Goal: Information Seeking & Learning: Learn about a topic

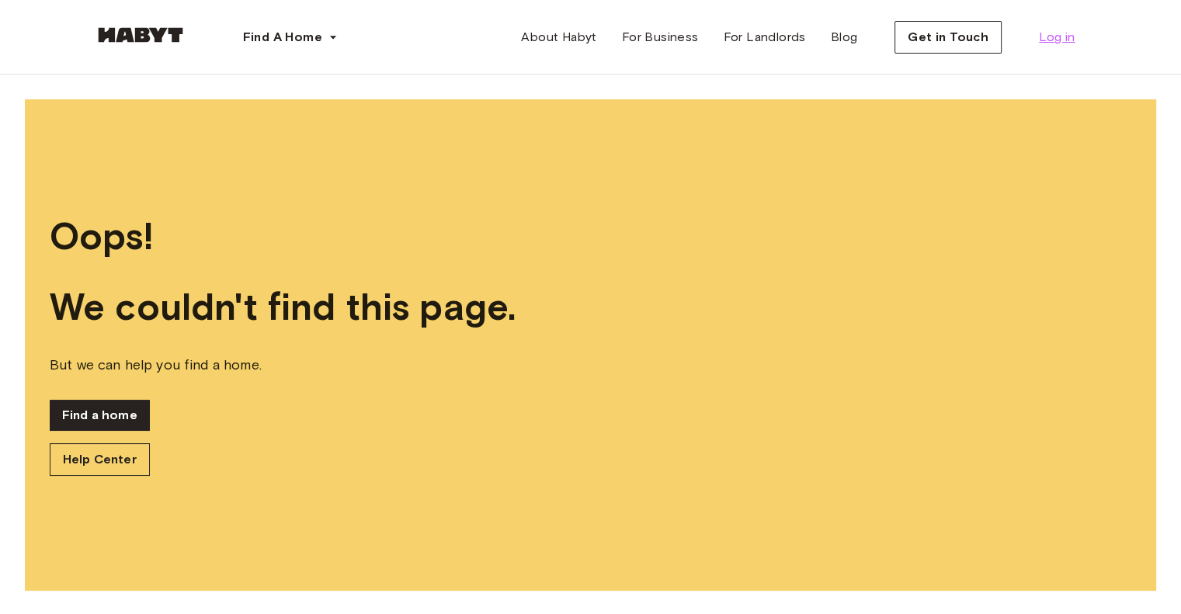
click at [1051, 33] on span "Log in" at bounding box center [1057, 37] width 36 height 19
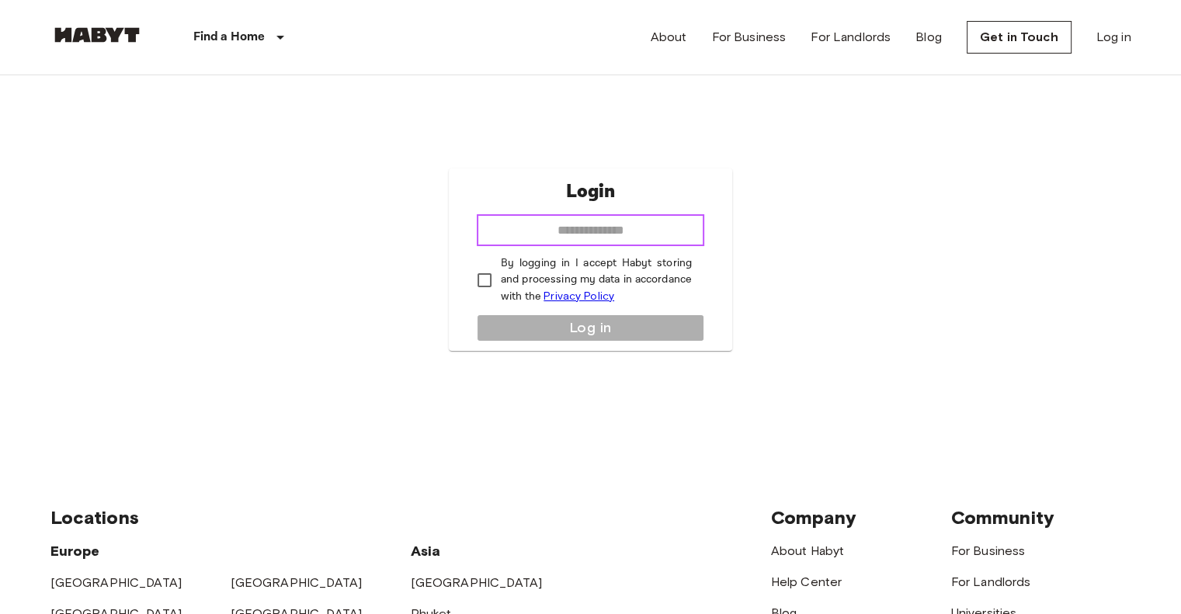
click at [675, 237] on input "email" at bounding box center [590, 230] width 227 height 31
type input "**********"
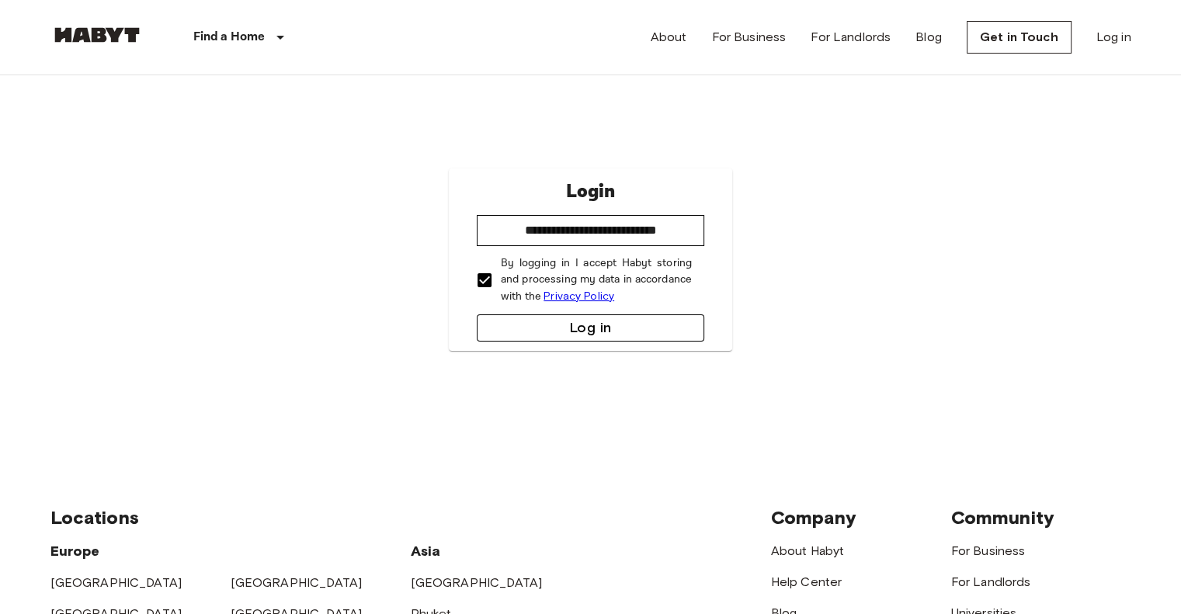
click at [519, 321] on button "Log in" at bounding box center [590, 327] width 227 height 27
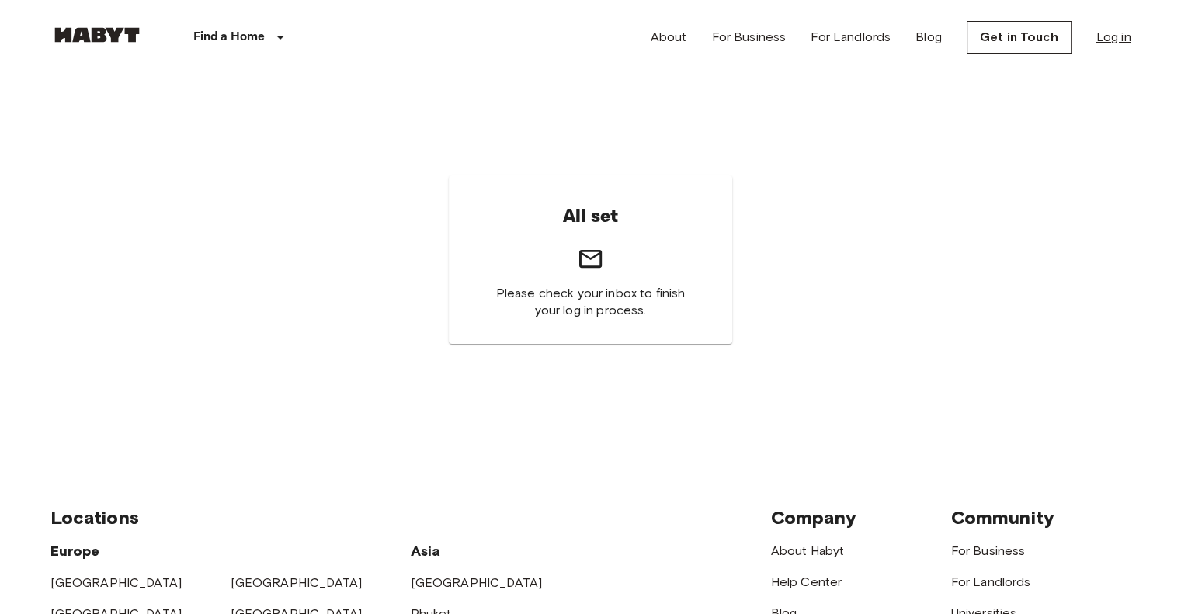
click at [1102, 40] on link "Log in" at bounding box center [1113, 37] width 35 height 19
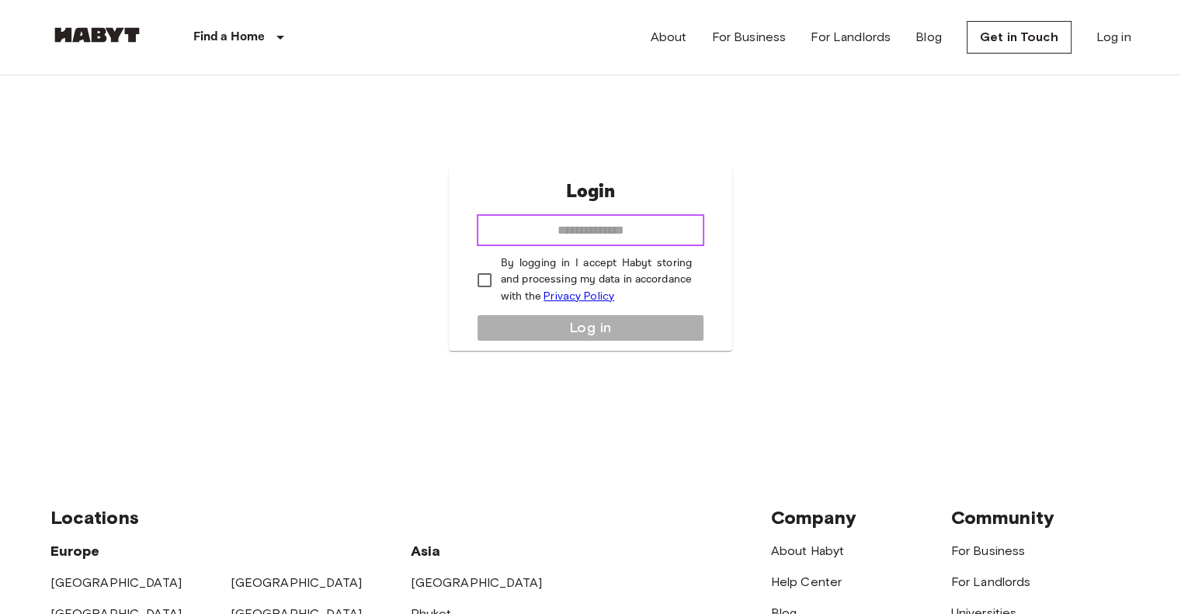
click at [598, 227] on input "email" at bounding box center [590, 230] width 227 height 31
type input "**********"
click at [540, 285] on p "By logging in I accept Habyt storing and processing my data in accordance with …" at bounding box center [596, 280] width 191 height 50
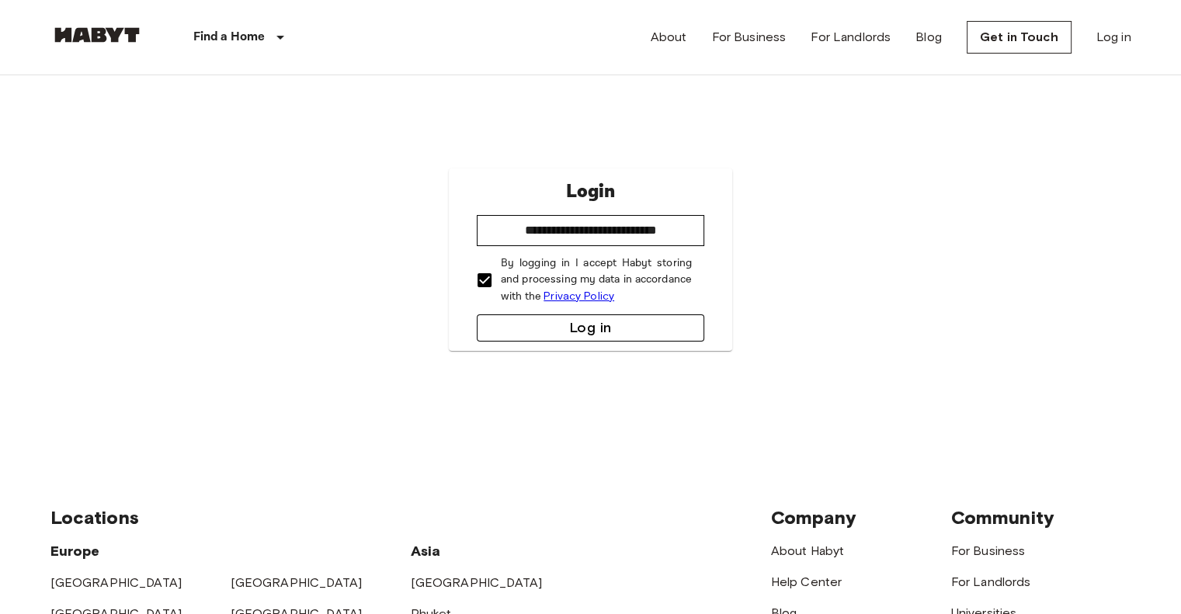
click at [534, 321] on button "Log in" at bounding box center [590, 327] width 227 height 27
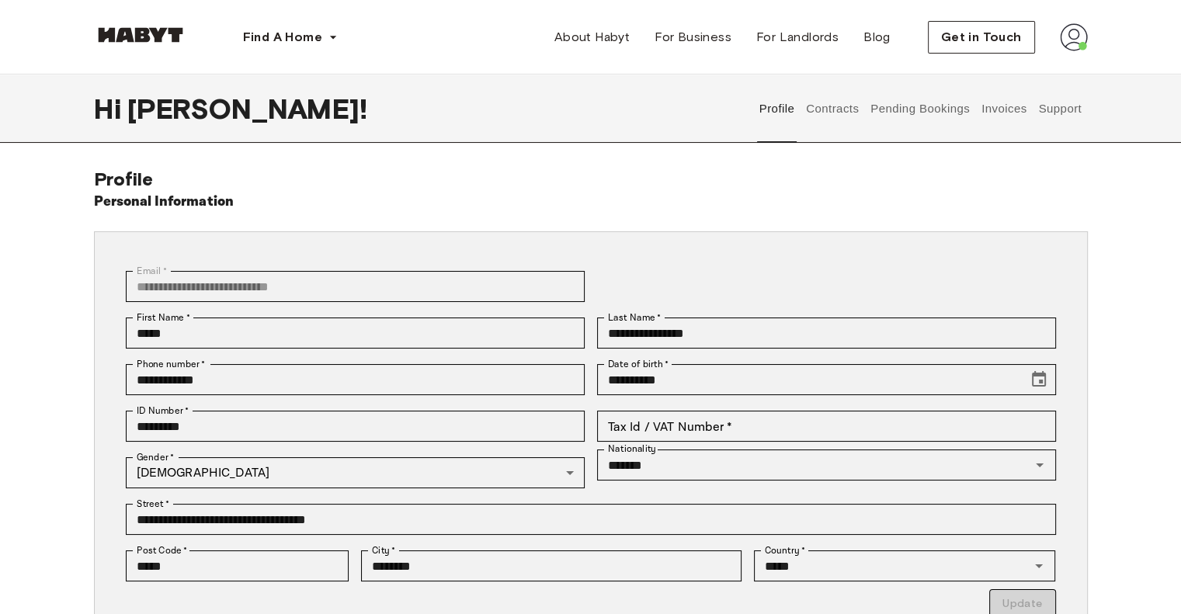
click at [800, 130] on div "Profile Contracts Pending Bookings Invoices Support" at bounding box center [920, 109] width 334 height 68
click at [823, 118] on button "Contracts" at bounding box center [832, 109] width 57 height 68
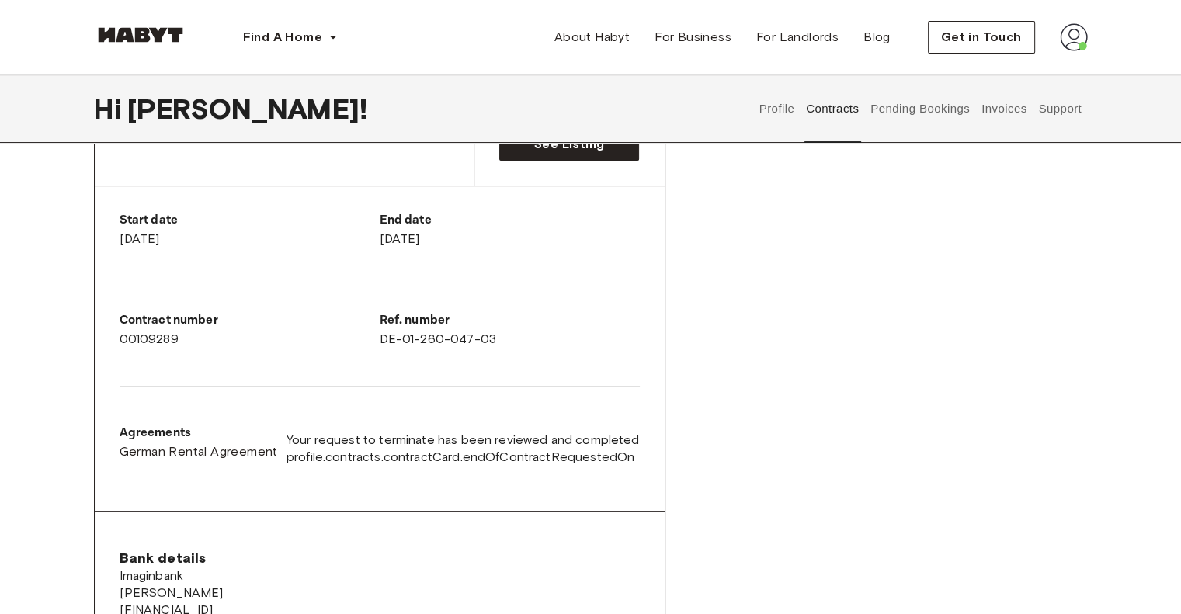
scroll to position [311, 0]
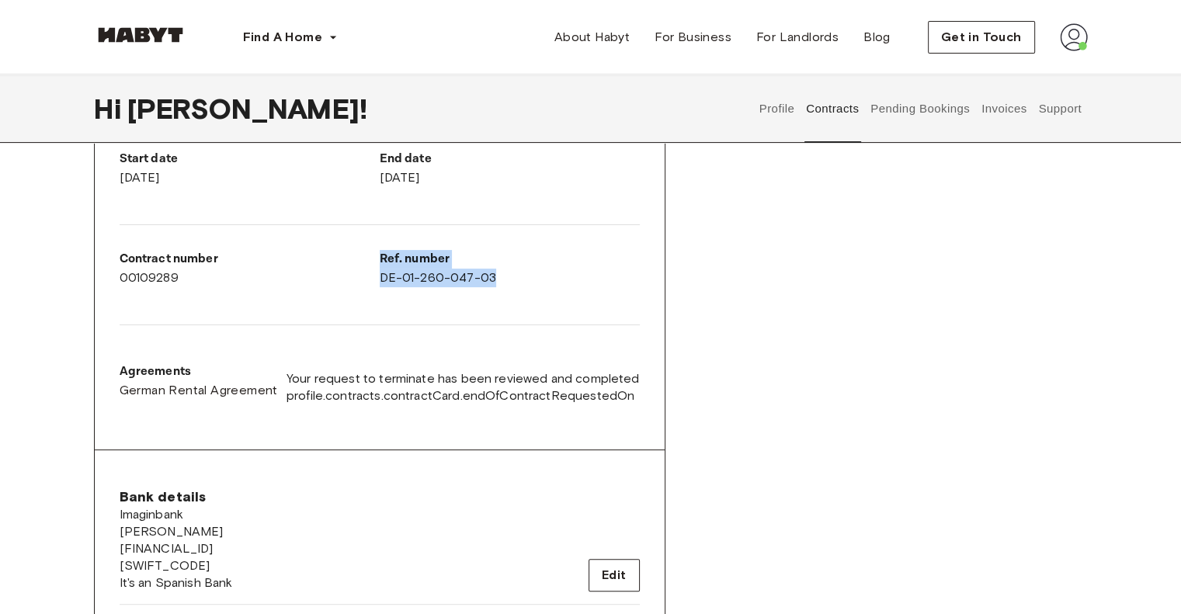
drag, startPoint x: 500, startPoint y: 276, endPoint x: 382, endPoint y: 288, distance: 118.6
click at [366, 288] on div "Start date April 29th, 2025 End date September 30th, 2025 Contract number 00109…" at bounding box center [380, 287] width 570 height 325
click at [393, 284] on div "Ref. number DE-01-260-047-03" at bounding box center [510, 268] width 260 height 37
drag, startPoint x: 495, startPoint y: 285, endPoint x: 366, endPoint y: 283, distance: 128.1
click at [366, 283] on div "Start date April 29th, 2025 End date September 30th, 2025 Contract number 00109…" at bounding box center [380, 287] width 570 height 325
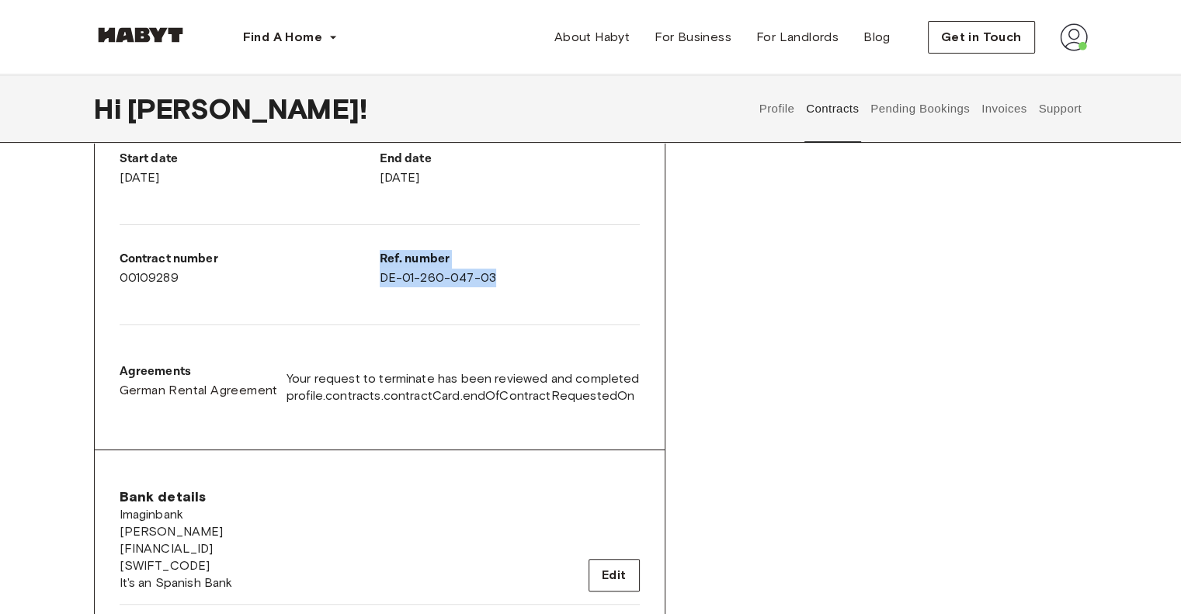
click at [383, 281] on div "Ref. number DE-01-260-047-03" at bounding box center [510, 268] width 260 height 37
click at [374, 276] on div "Contract number 00109289" at bounding box center [250, 268] width 260 height 37
click at [346, 272] on div "Contract number 00109289" at bounding box center [250, 268] width 260 height 37
drag, startPoint x: 377, startPoint y: 279, endPoint x: 481, endPoint y: 300, distance: 105.5
click at [480, 300] on div "Start date April 29th, 2025 End date September 30th, 2025 Contract number 00109…" at bounding box center [380, 287] width 570 height 325
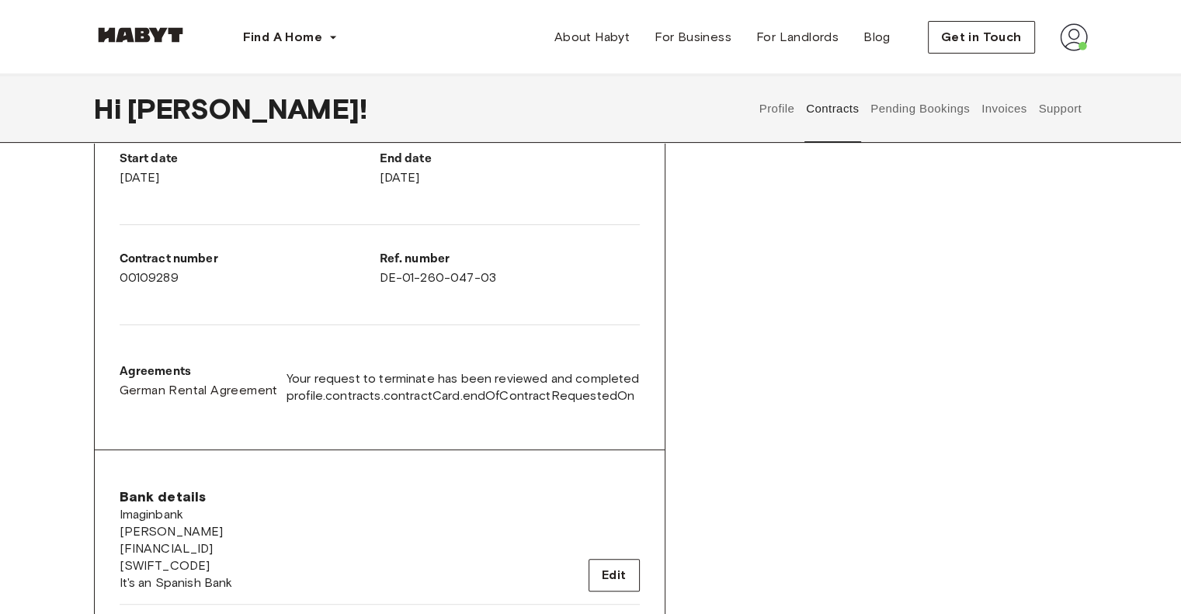
click at [500, 282] on div "Ref. number DE-01-260-047-03" at bounding box center [510, 268] width 260 height 37
click at [472, 276] on div "Ref. number DE-01-260-047-03" at bounding box center [510, 268] width 260 height 37
click at [471, 276] on div "Ref. number DE-01-260-047-03" at bounding box center [510, 268] width 260 height 37
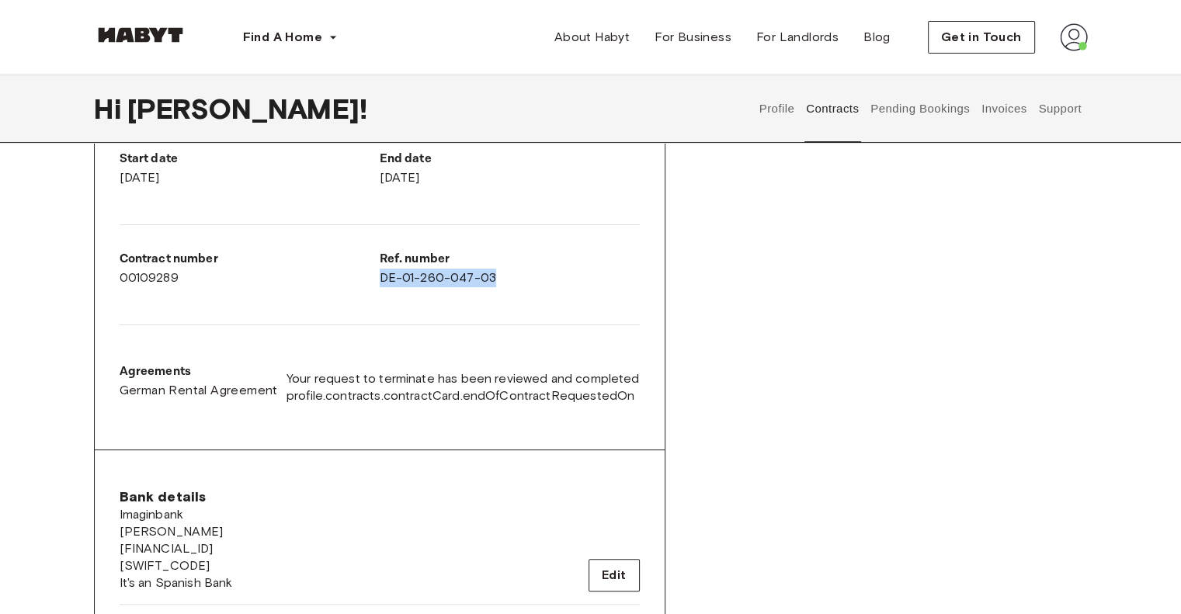
click at [471, 276] on div "Ref. number DE-01-260-047-03" at bounding box center [510, 268] width 260 height 37
copy div "DE-01-260-047-03"
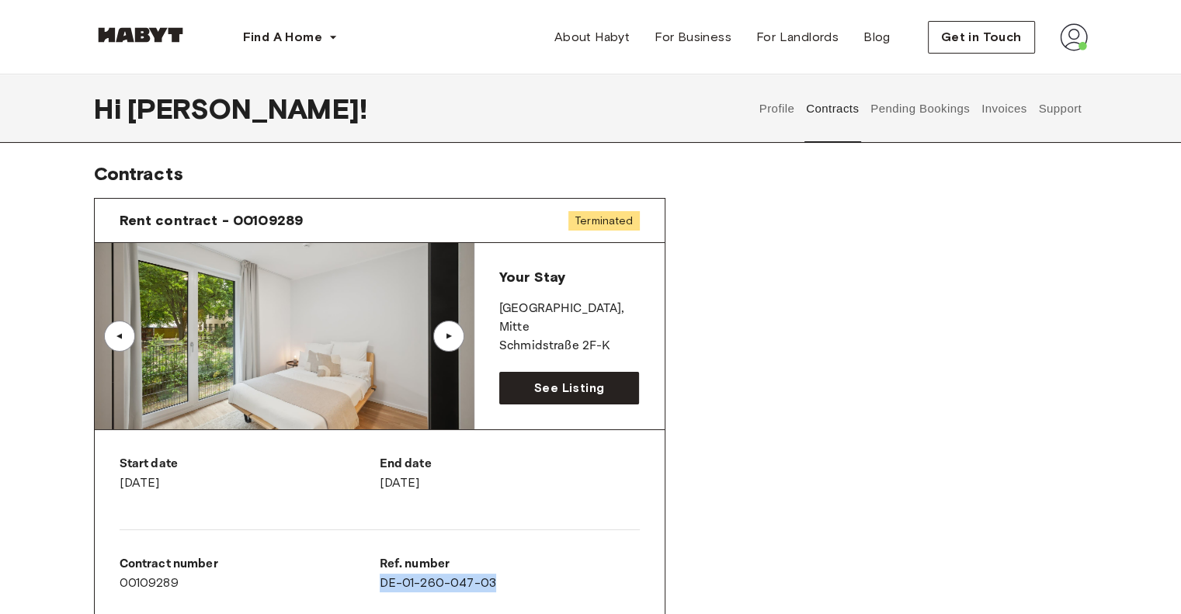
scroll to position [0, 0]
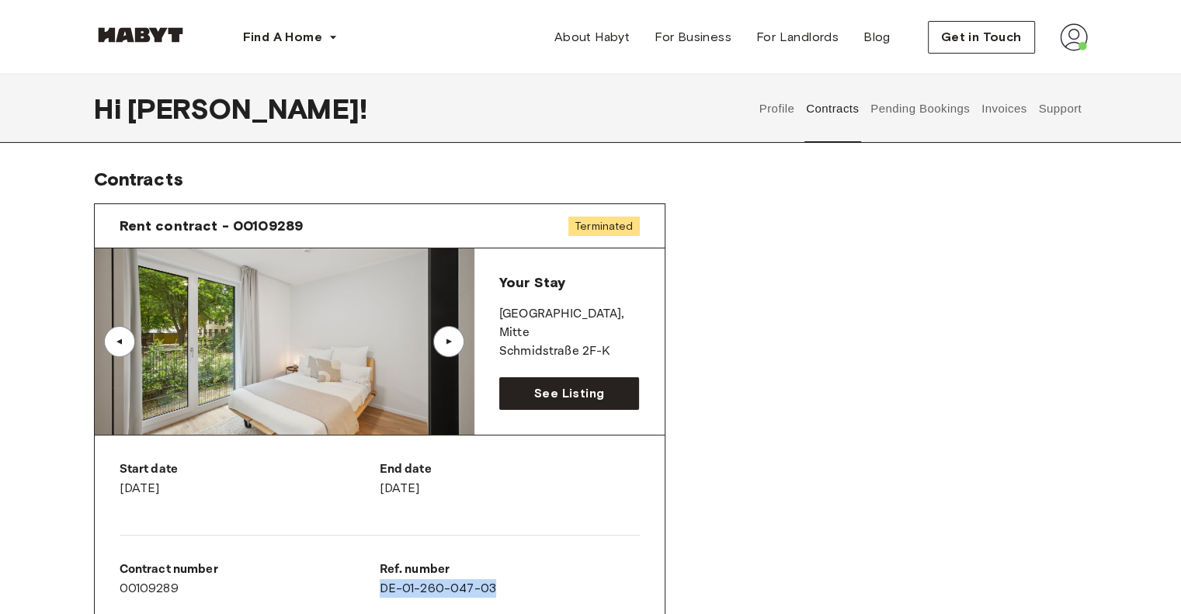
click at [971, 95] on button "Pending Bookings" at bounding box center [920, 109] width 103 height 68
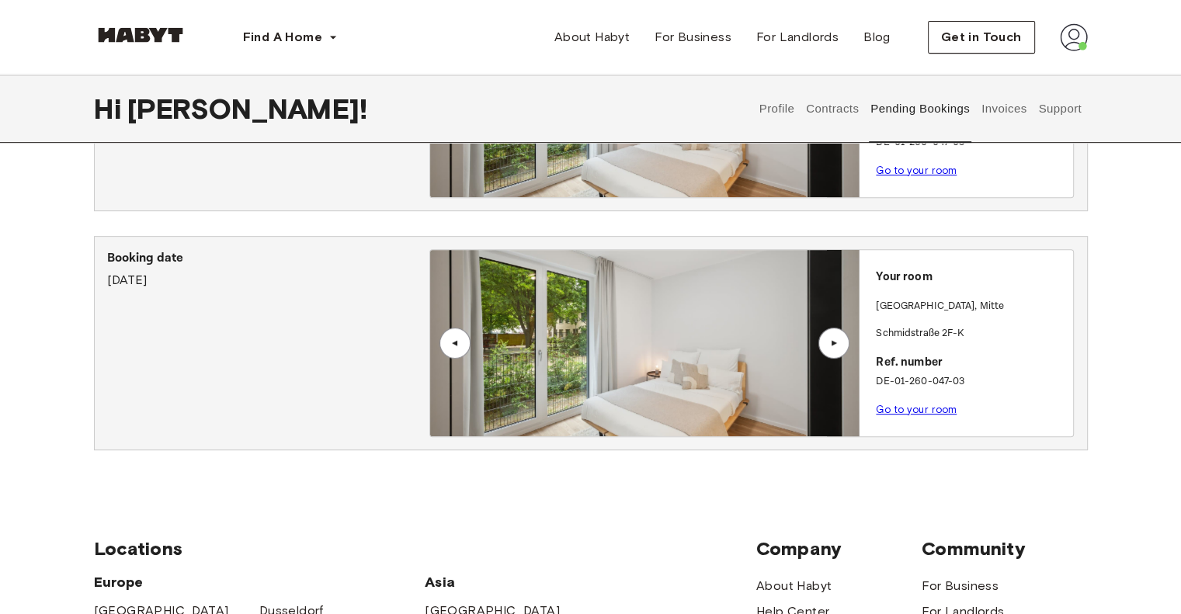
scroll to position [699, 0]
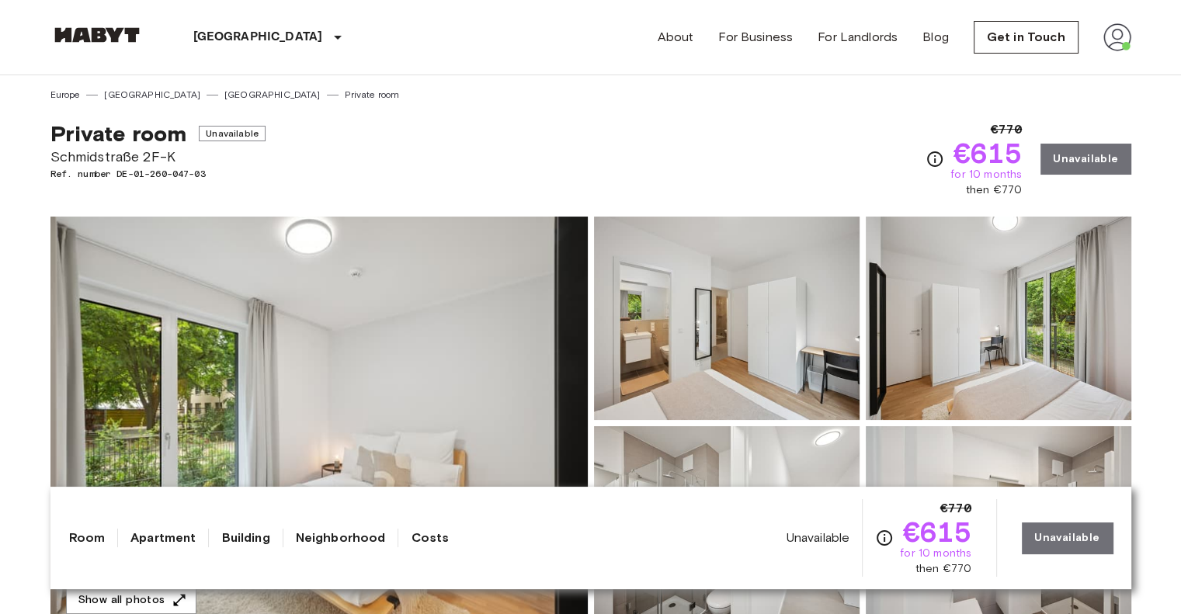
click at [1103, 153] on div "€770 €615 for 10 months then €770 Unavailable" at bounding box center [1027, 159] width 205 height 78
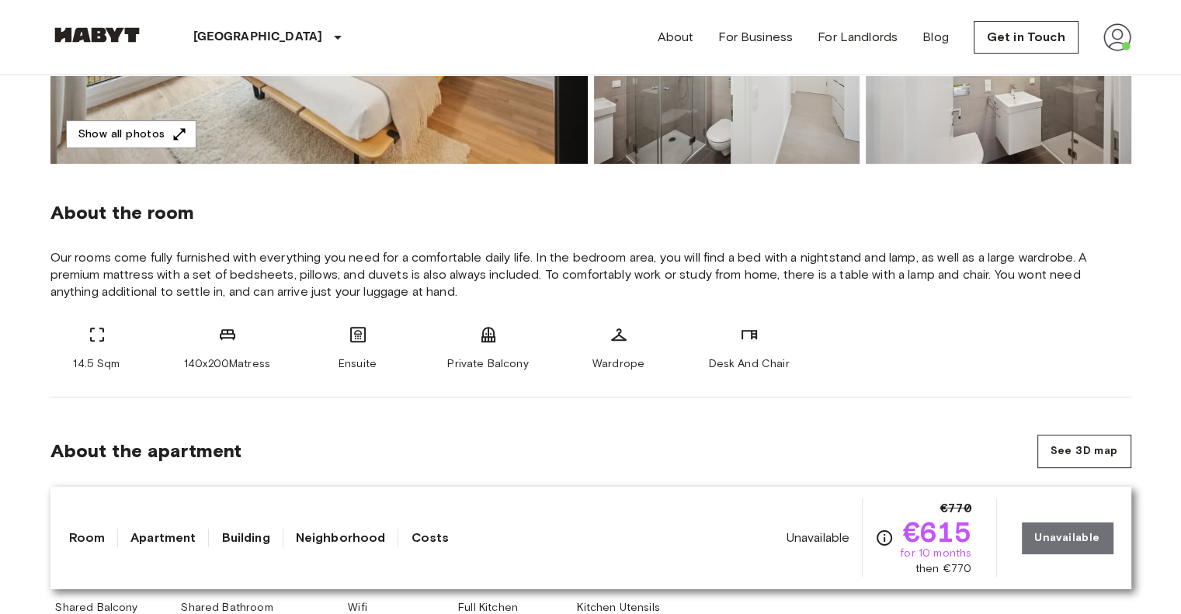
scroll to position [233, 0]
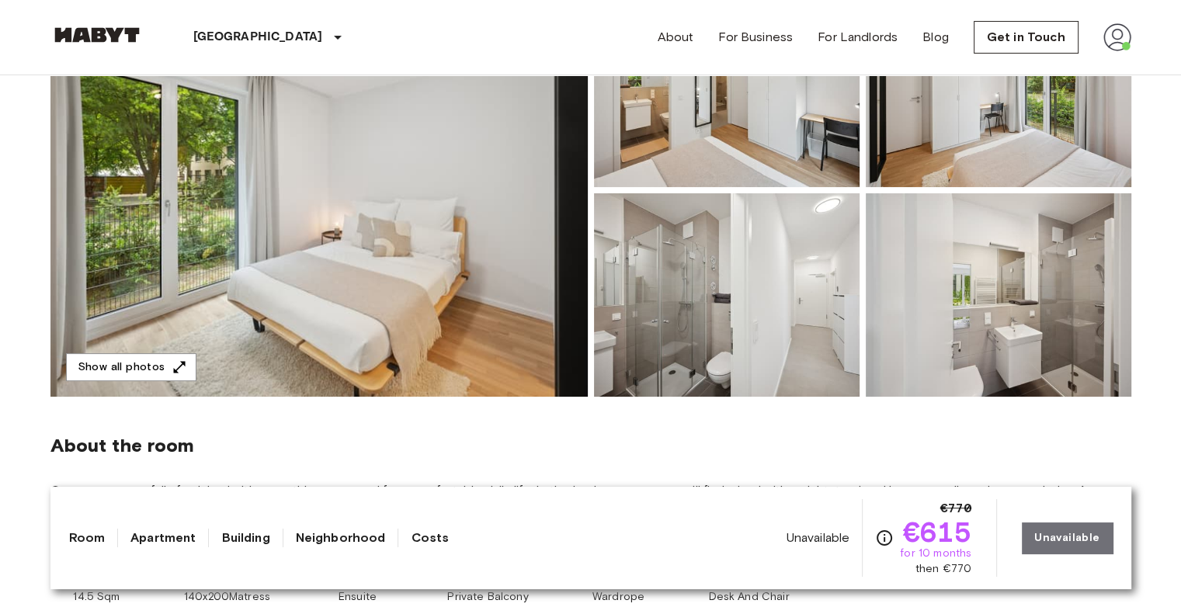
click at [116, 23] on div "Berlin Europe Amsterdam Berlin Brussels Cologne Dusseldorf Frankfurt Graz Hambu…" at bounding box center [223, 37] width 347 height 75
click at [116, 27] on img at bounding box center [96, 35] width 93 height 16
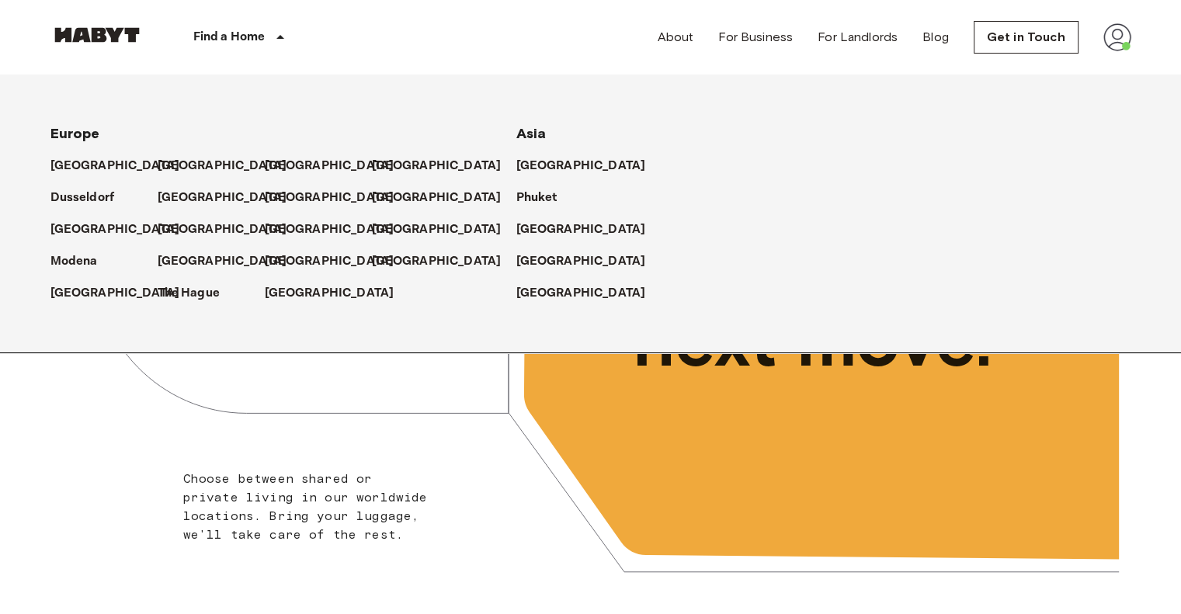
click at [207, 40] on p "Find a Home" at bounding box center [229, 37] width 72 height 19
click at [168, 176] on div "[GEOGRAPHIC_DATA]" at bounding box center [211, 191] width 107 height 32
click at [165, 165] on p "[GEOGRAPHIC_DATA]" at bounding box center [226, 166] width 130 height 19
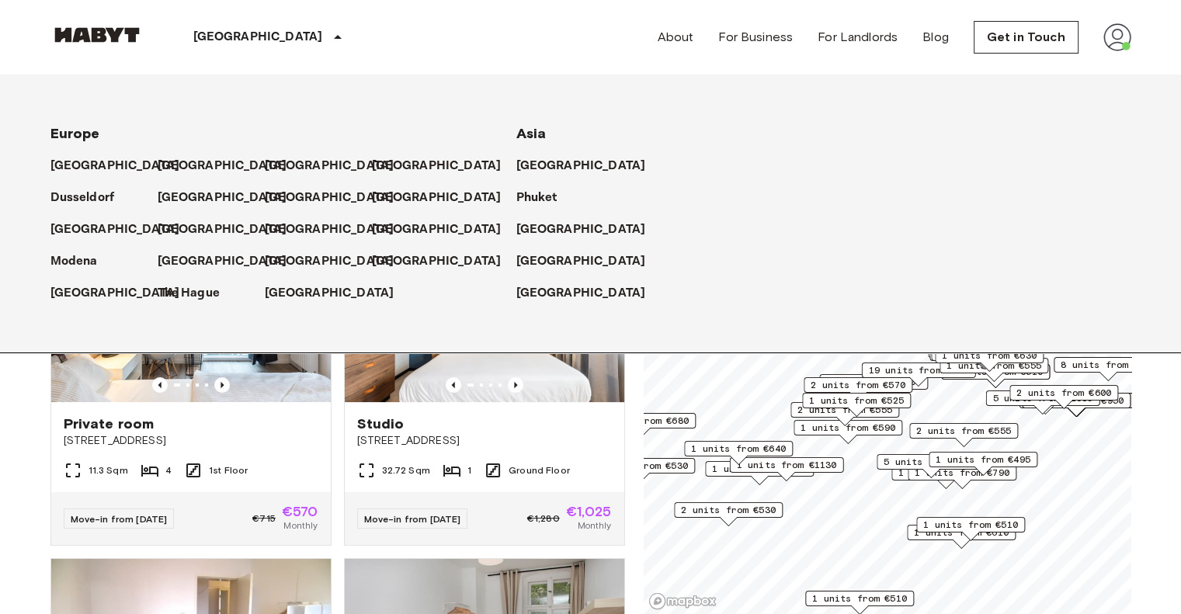
scroll to position [373, 0]
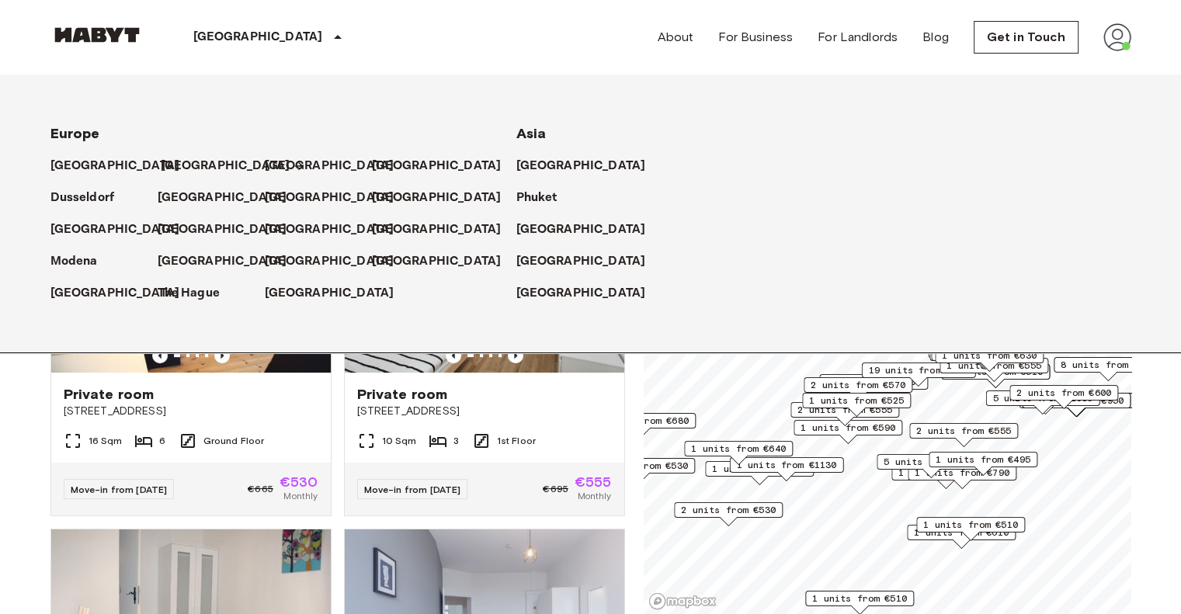
click at [172, 167] on p "[GEOGRAPHIC_DATA]" at bounding box center [226, 166] width 130 height 19
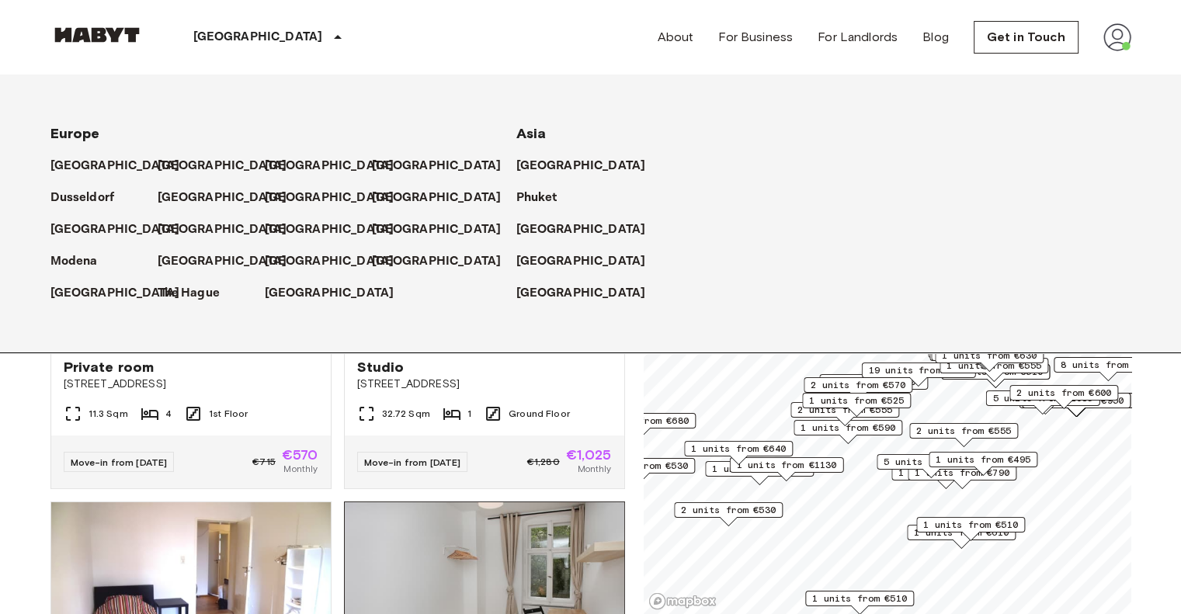
scroll to position [0, 0]
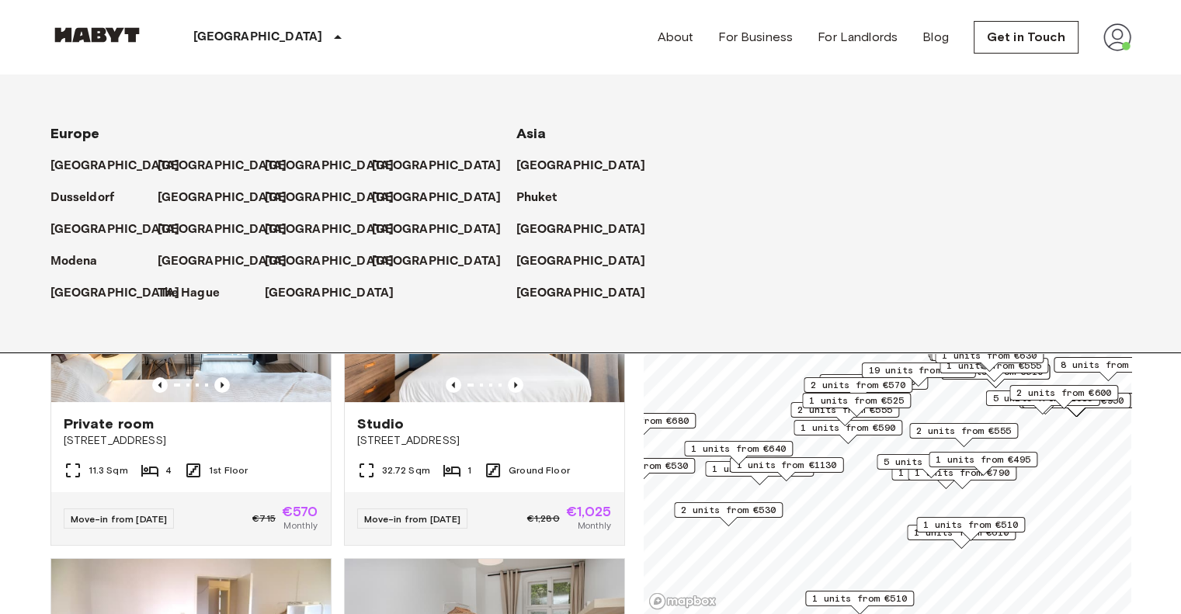
click at [171, 165] on p "[GEOGRAPHIC_DATA]" at bounding box center [226, 166] width 130 height 19
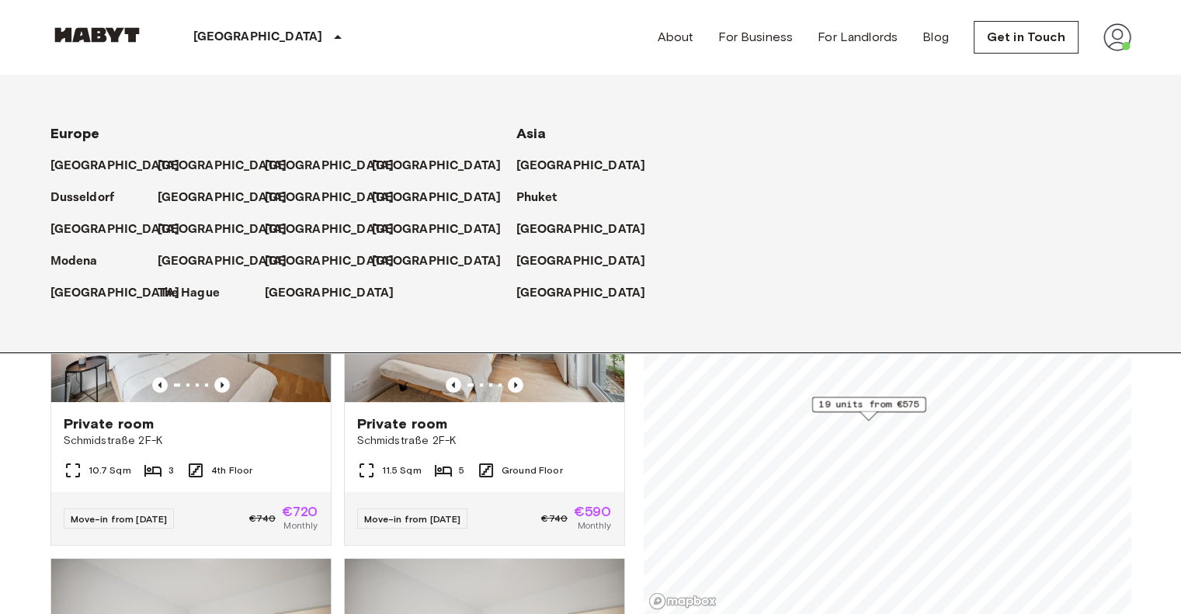
click at [845, 400] on span "19 units from €575" at bounding box center [868, 404] width 100 height 14
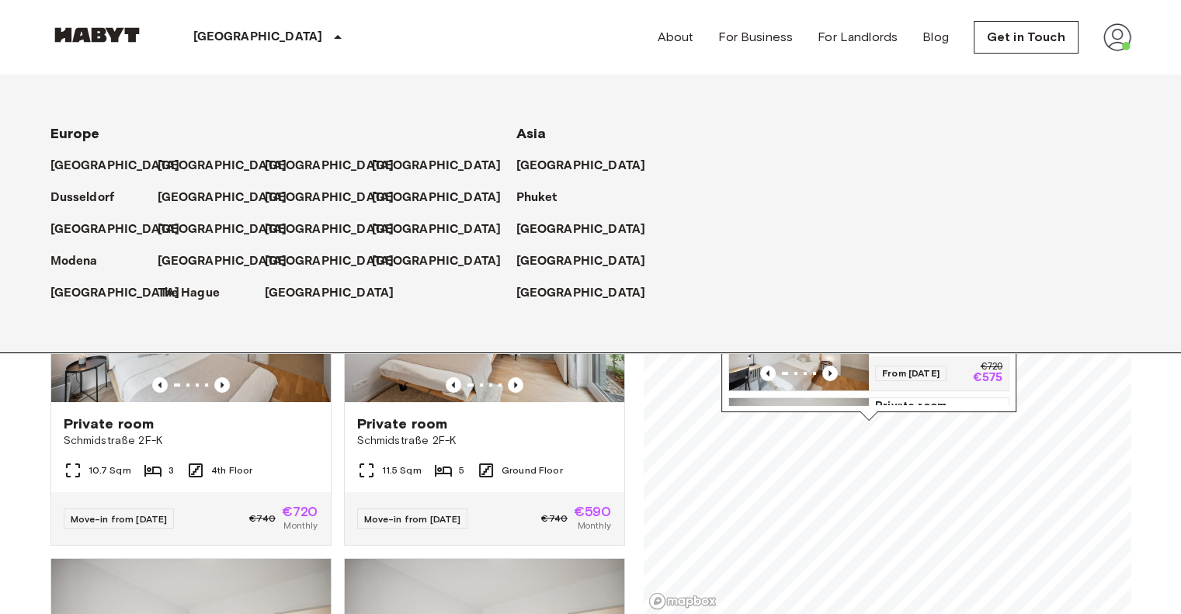
click at [880, 374] on span "From [DATE]" at bounding box center [910, 374] width 71 height 16
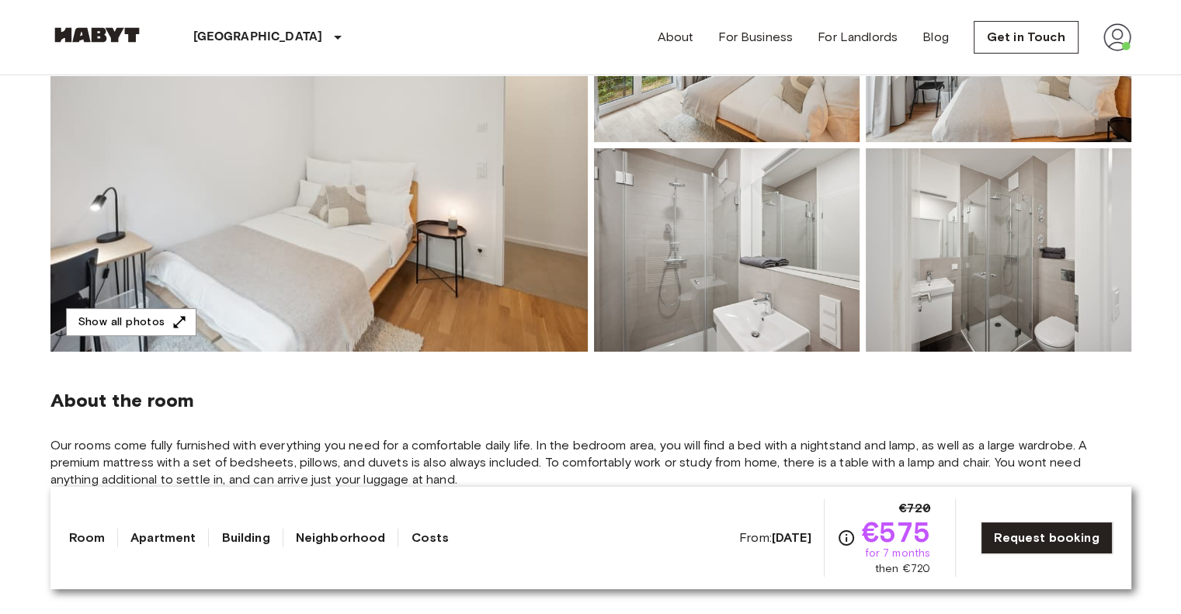
scroll to position [78, 0]
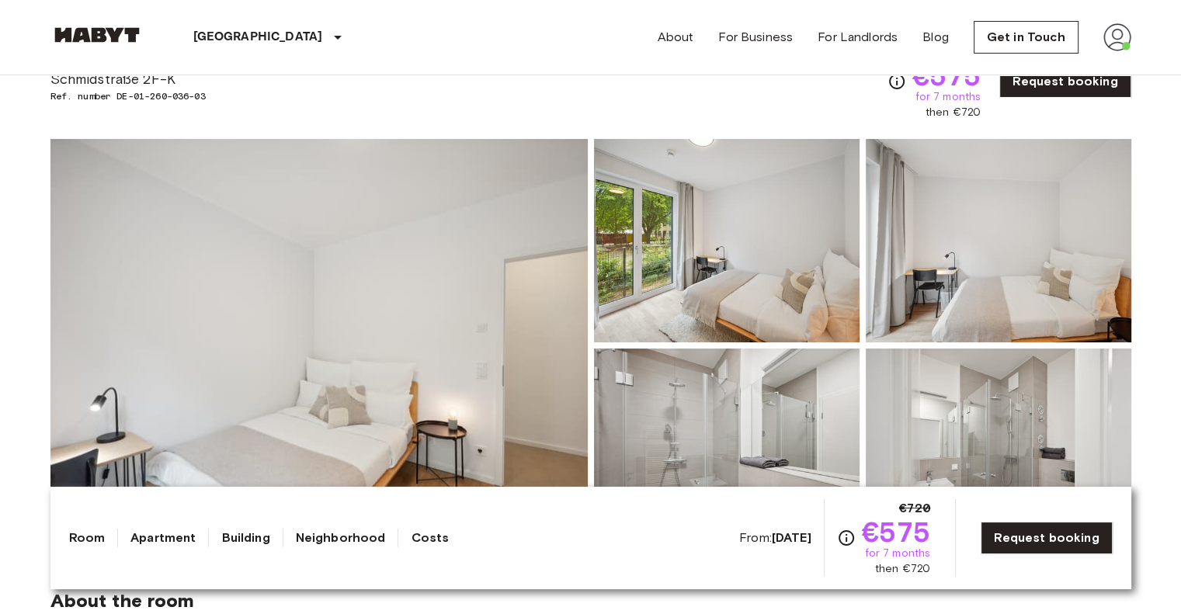
click at [86, 27] on img at bounding box center [96, 35] width 93 height 16
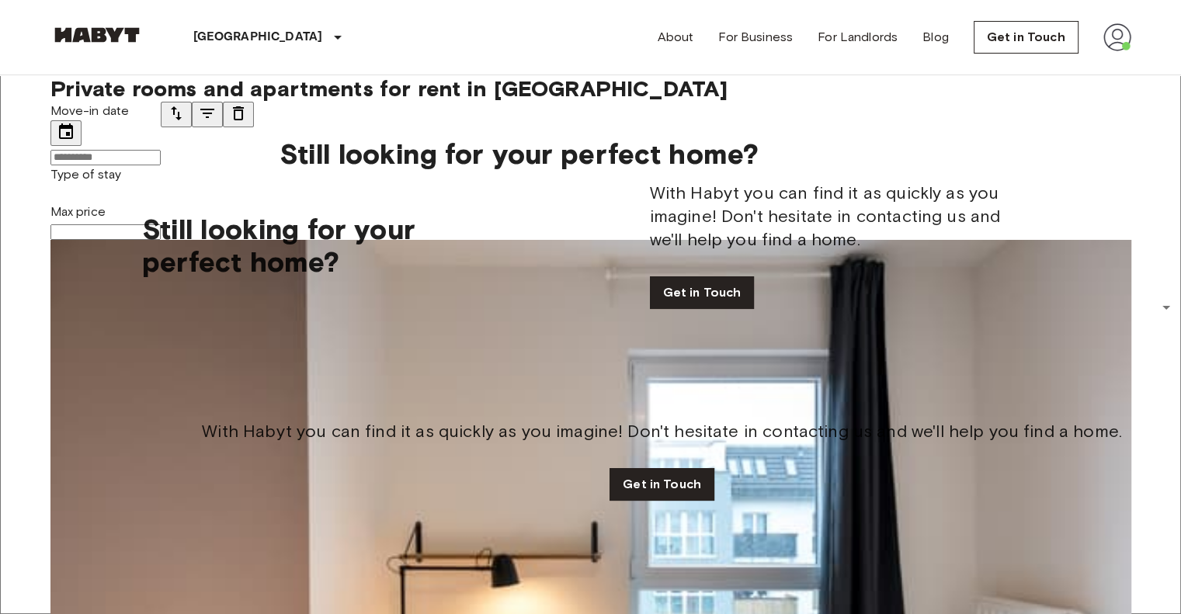
click at [149, 154] on input "Move-in date" at bounding box center [105, 158] width 110 height 16
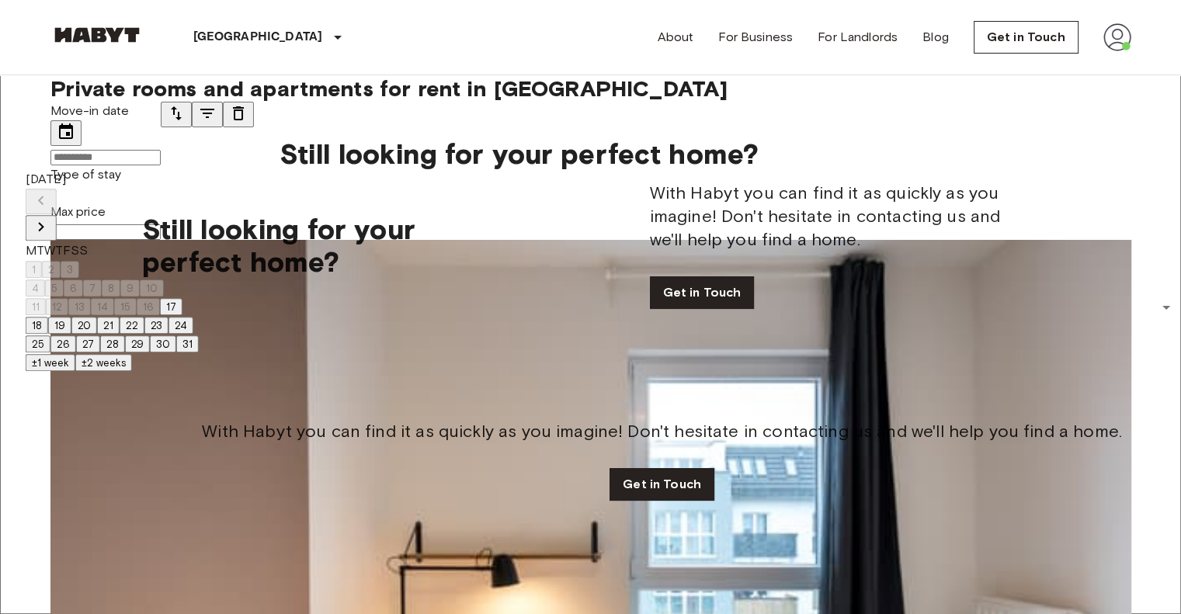
click at [149, 159] on input "Move-in date" at bounding box center [105, 158] width 110 height 16
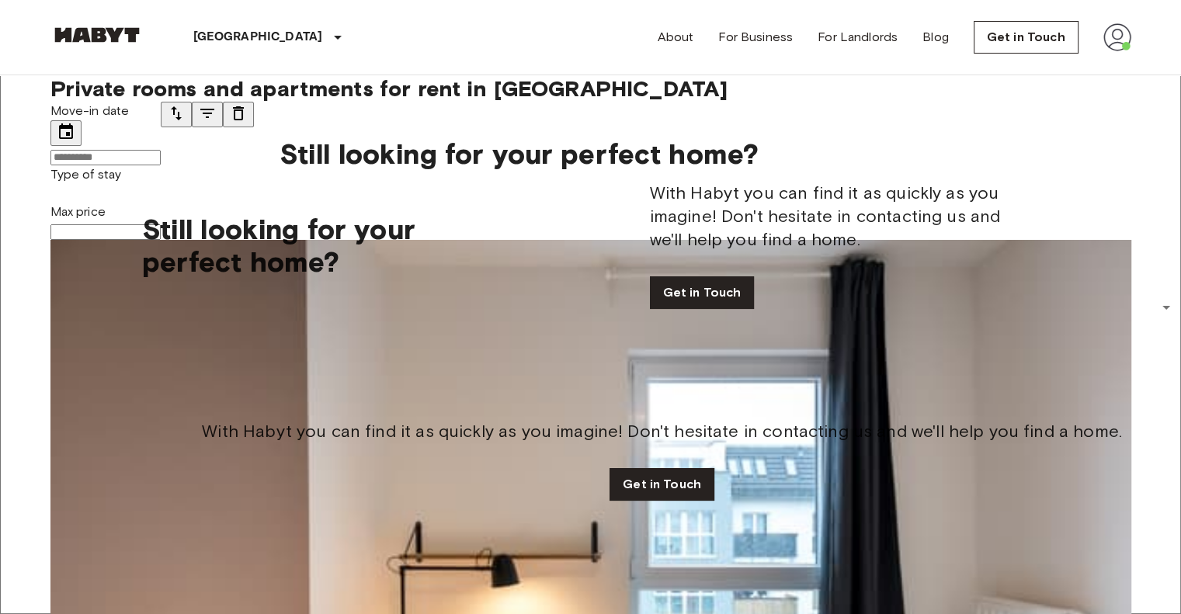
click at [161, 162] on input "Move-in date" at bounding box center [105, 158] width 110 height 16
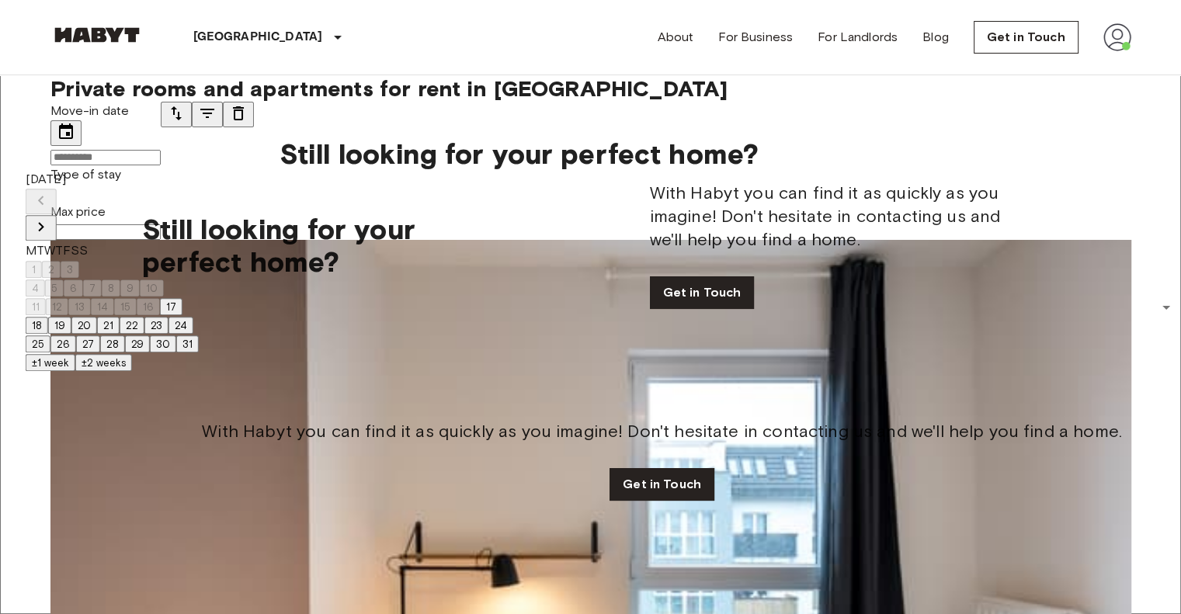
click at [50, 217] on icon "Next month" at bounding box center [41, 226] width 19 height 19
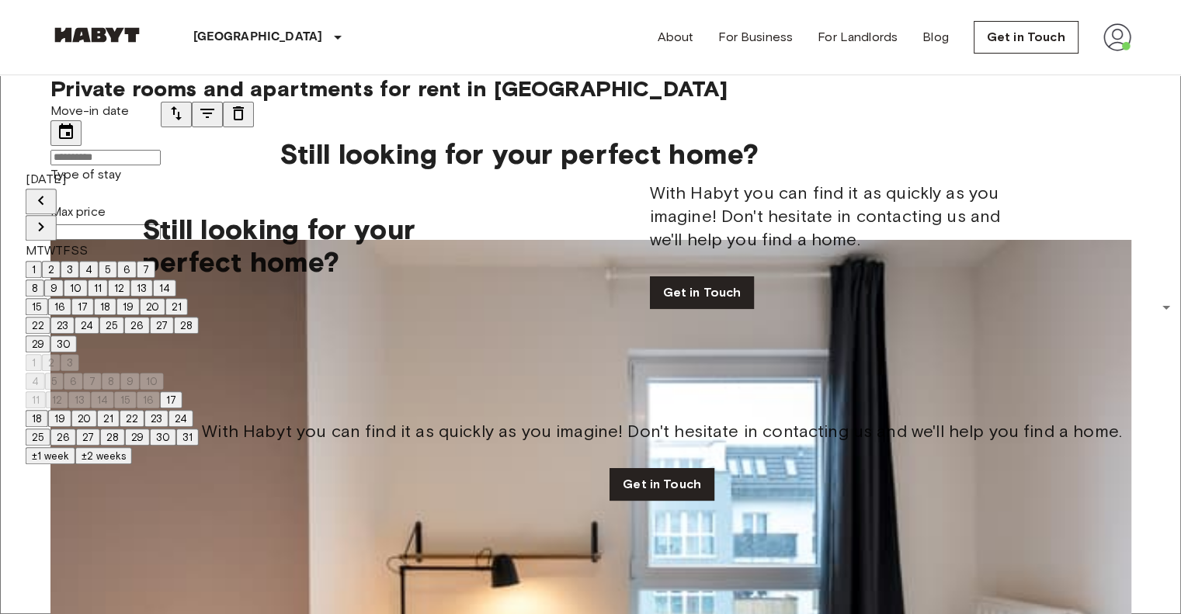
click at [50, 217] on icon "Next month" at bounding box center [41, 226] width 19 height 19
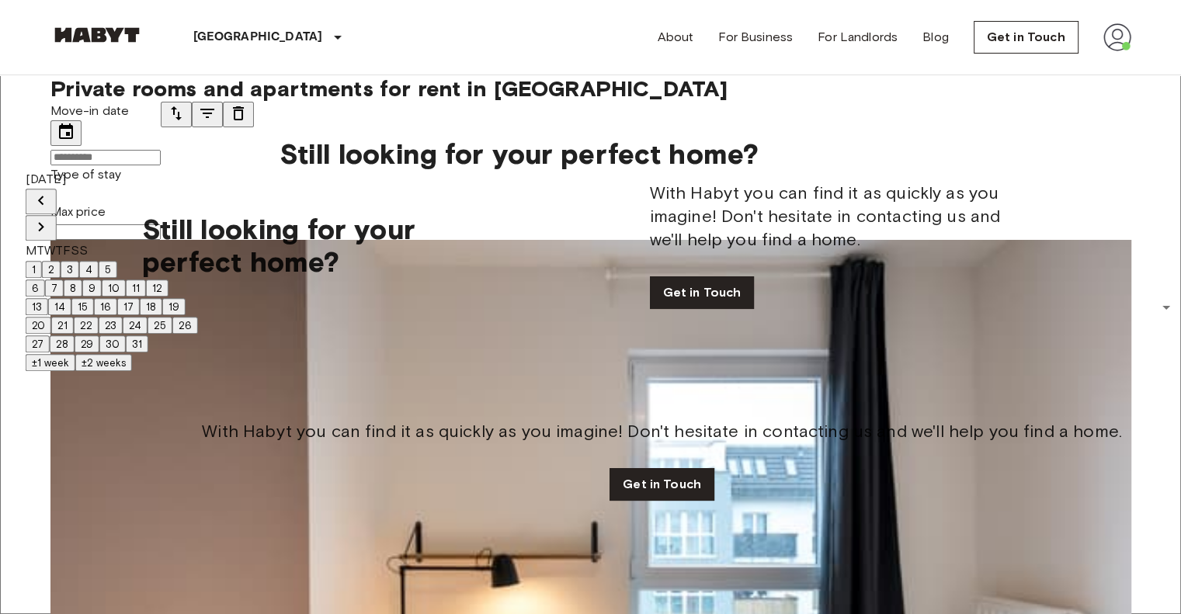
click at [42, 261] on button "1" at bounding box center [34, 269] width 16 height 17
type input "**********"
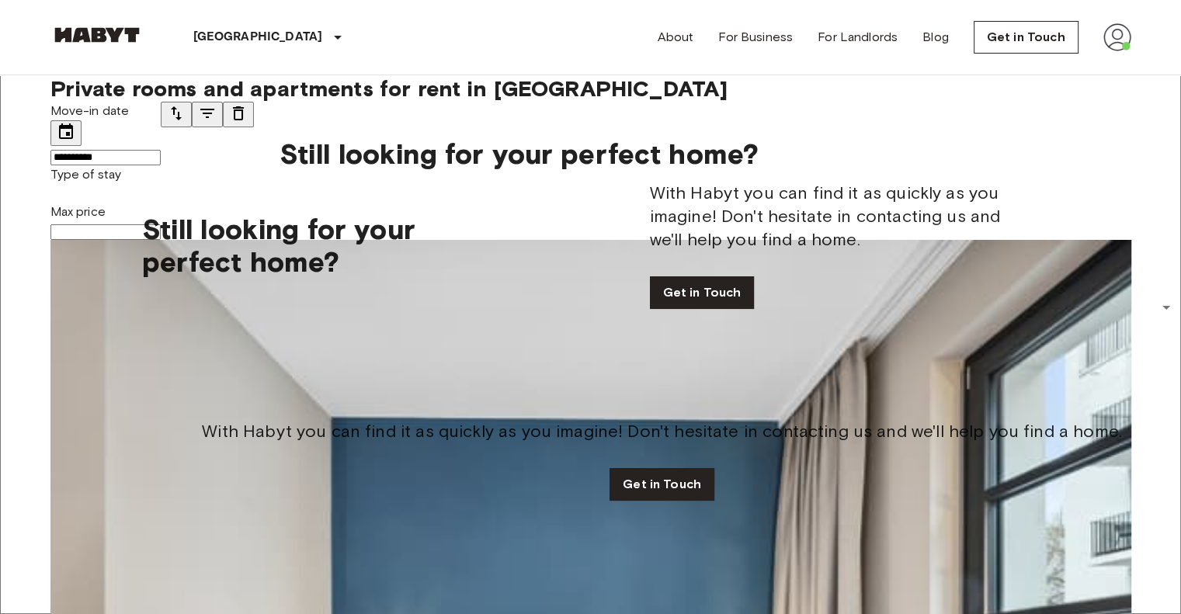
scroll to position [2872, 0]
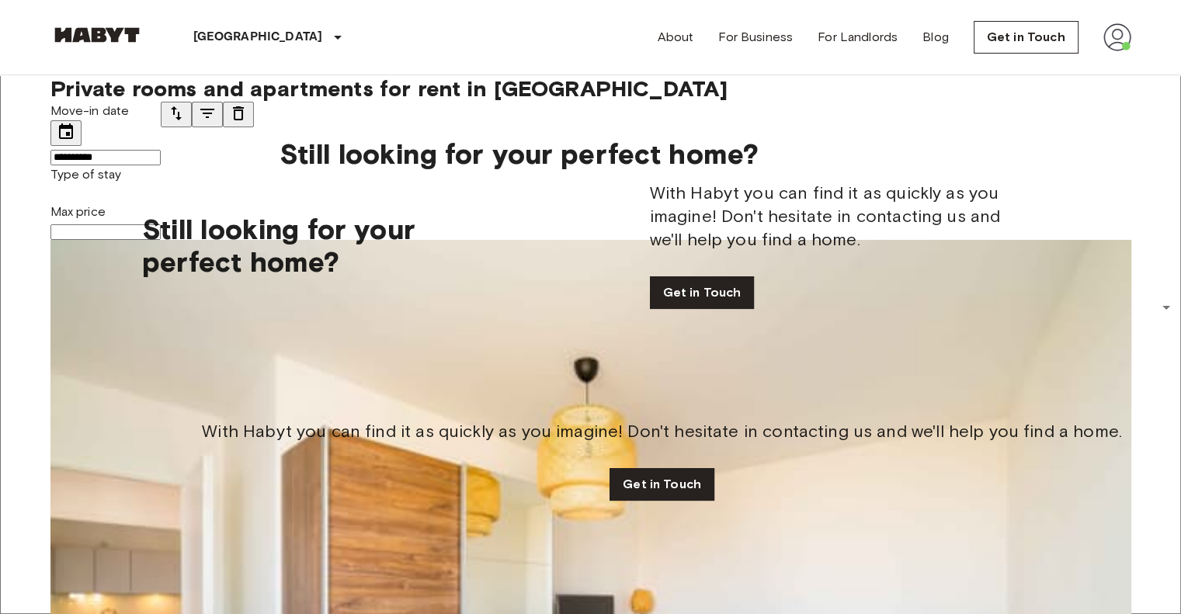
scroll to position [2053, 0]
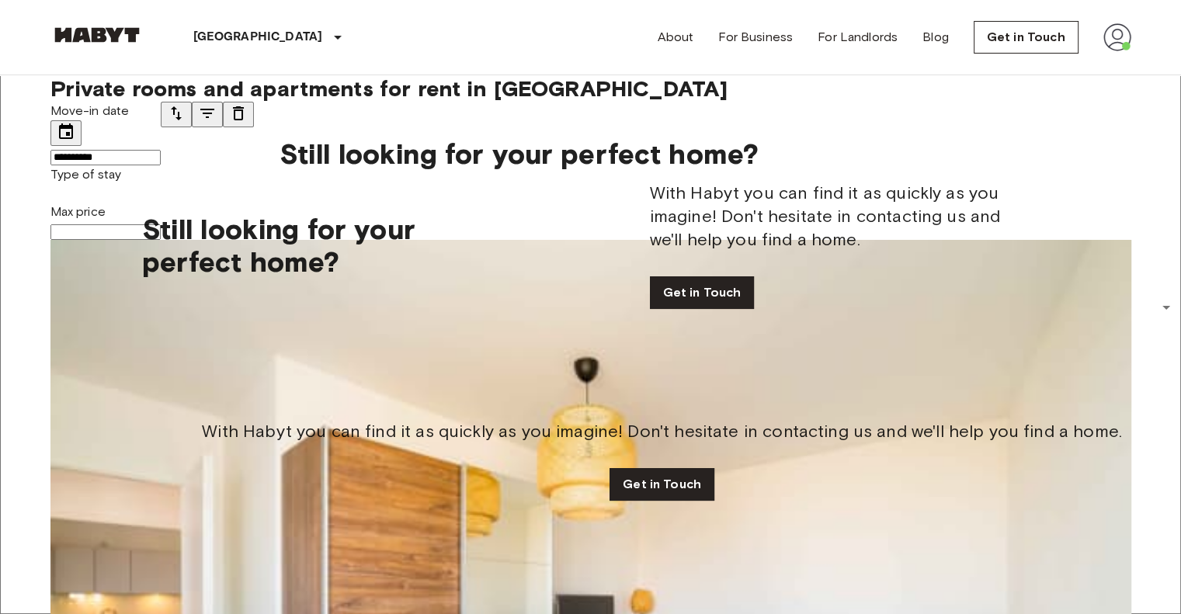
scroll to position [203, 0]
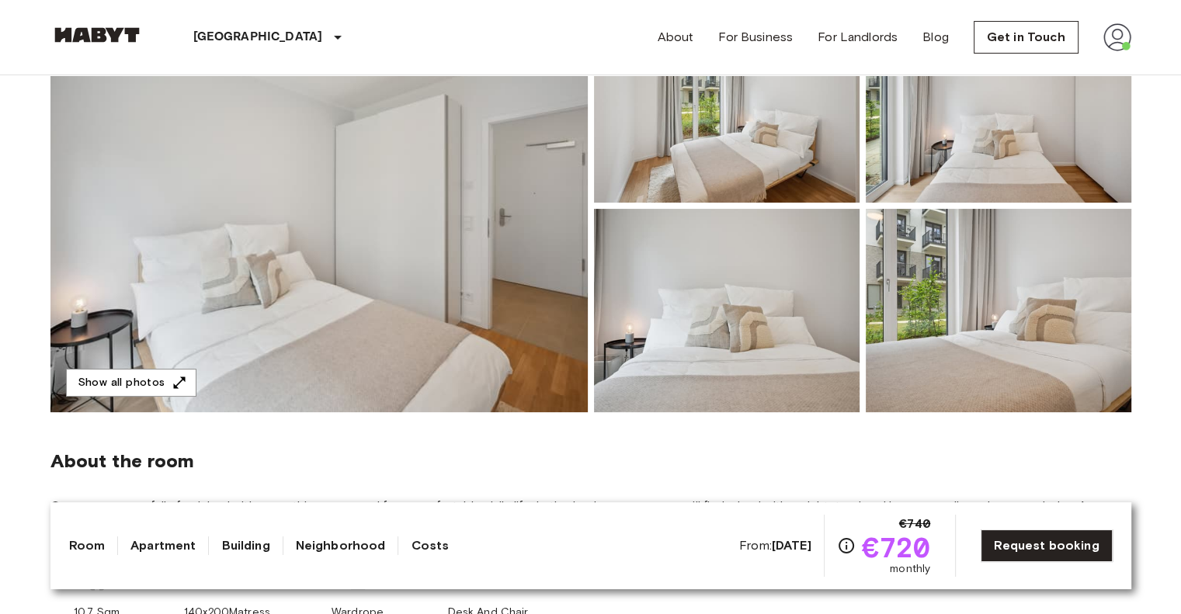
scroll to position [78, 0]
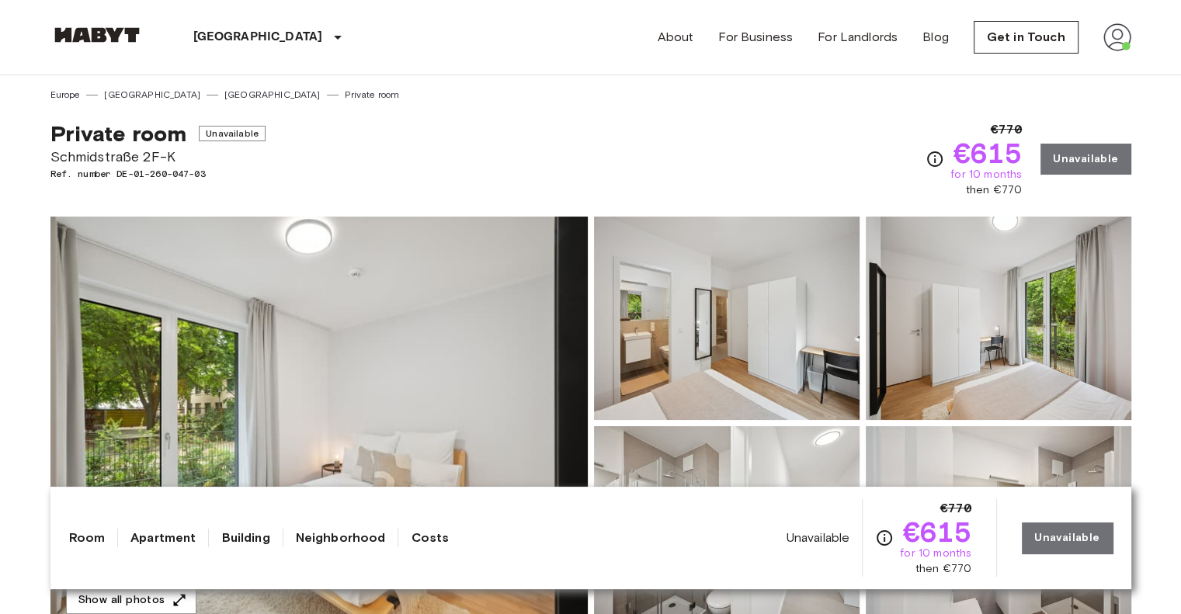
click at [116, 134] on span "Private room" at bounding box center [118, 133] width 137 height 26
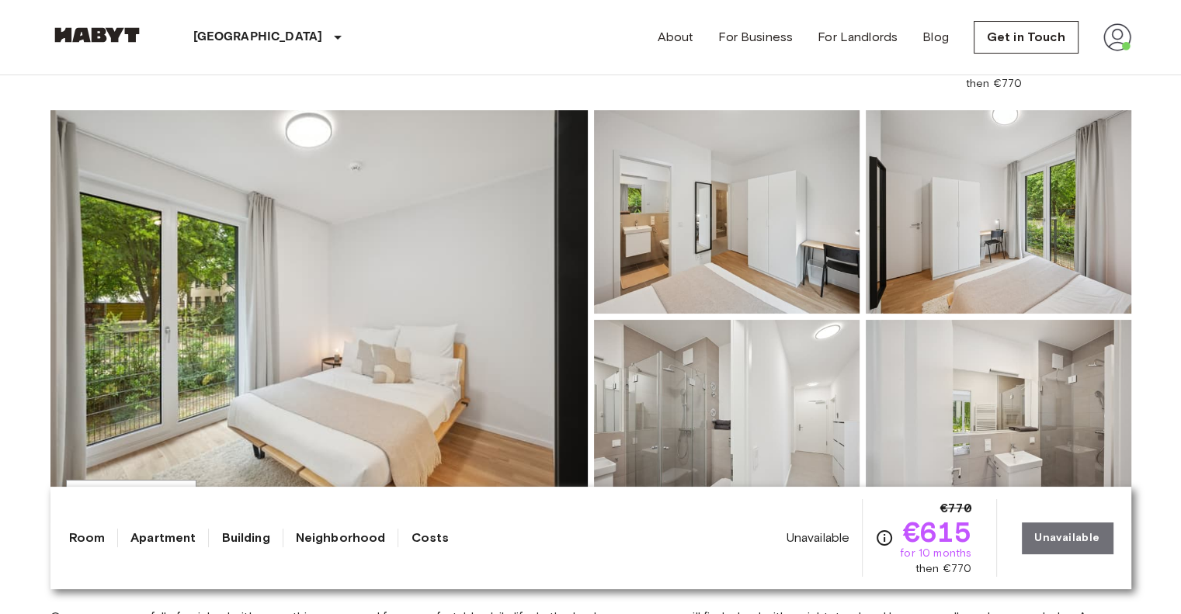
scroll to position [78, 0]
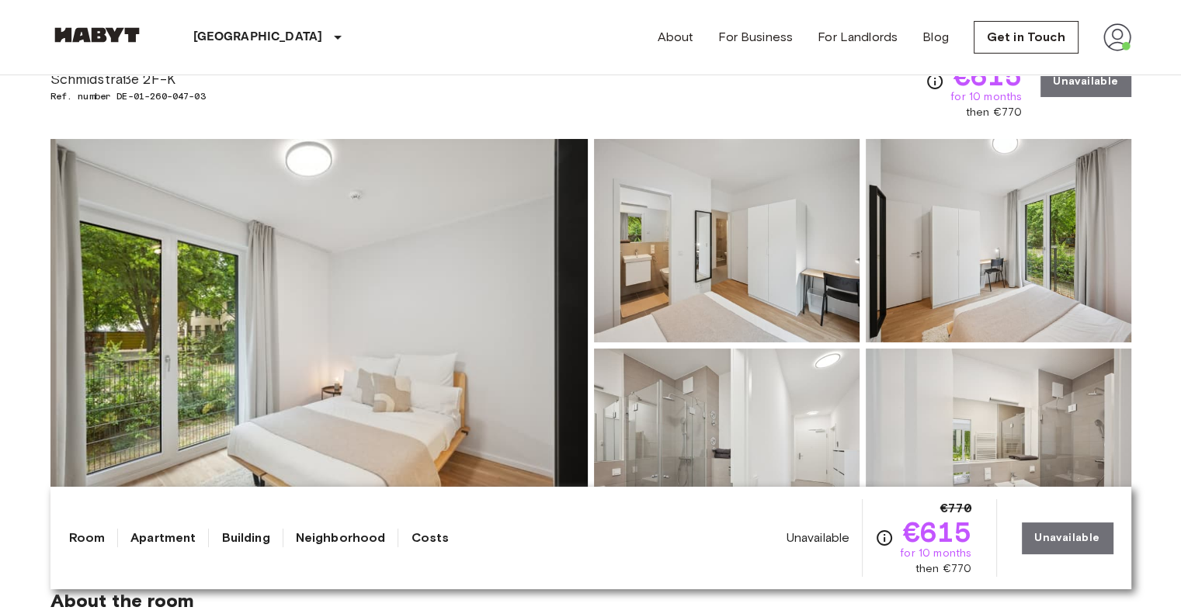
click at [1050, 543] on div "Unavailable €770 €615 for 10 months then €770 Unavailable" at bounding box center [949, 538] width 326 height 78
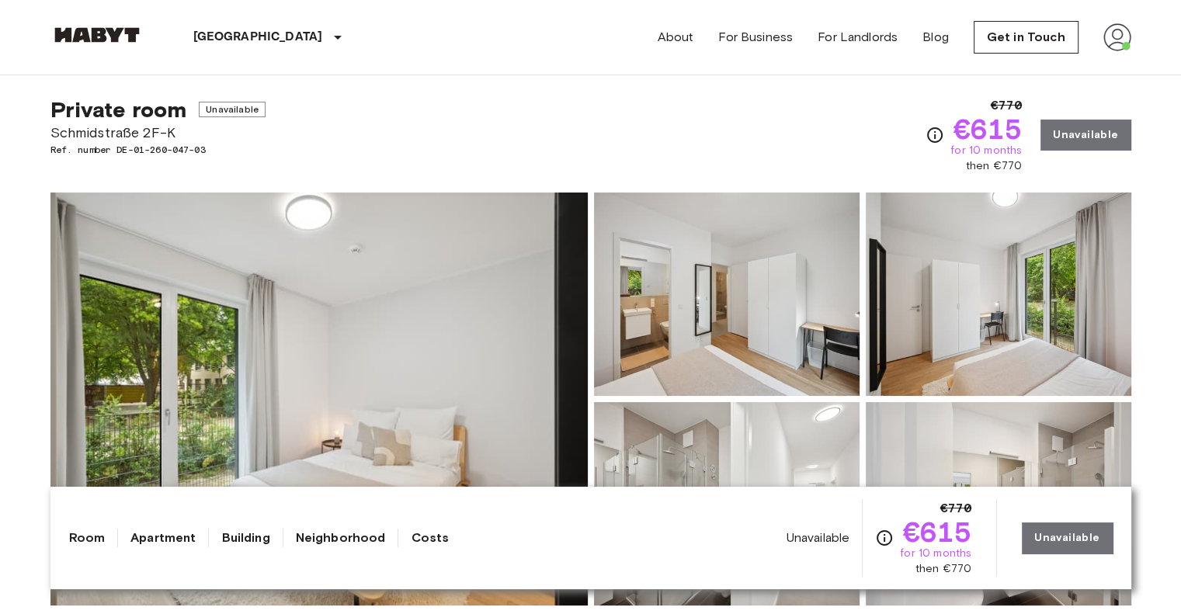
scroll to position [0, 0]
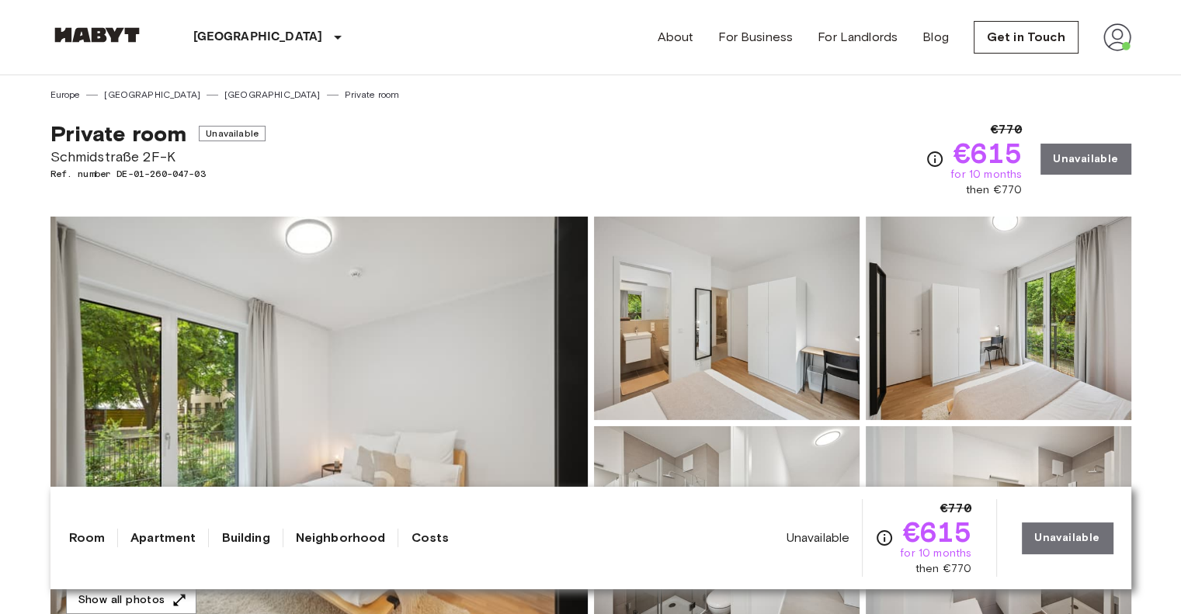
click at [126, 122] on span "Private room" at bounding box center [118, 133] width 137 height 26
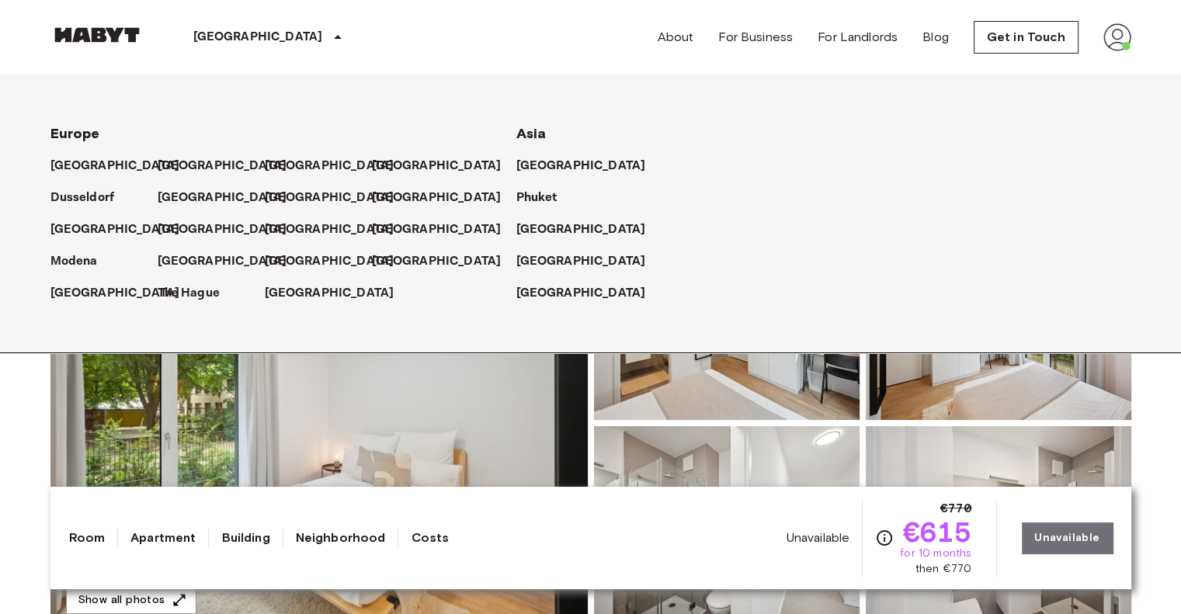
click at [179, 43] on div "[GEOGRAPHIC_DATA]" at bounding box center [271, 37] width 254 height 75
click at [179, 164] on p "[GEOGRAPHIC_DATA]" at bounding box center [226, 166] width 130 height 19
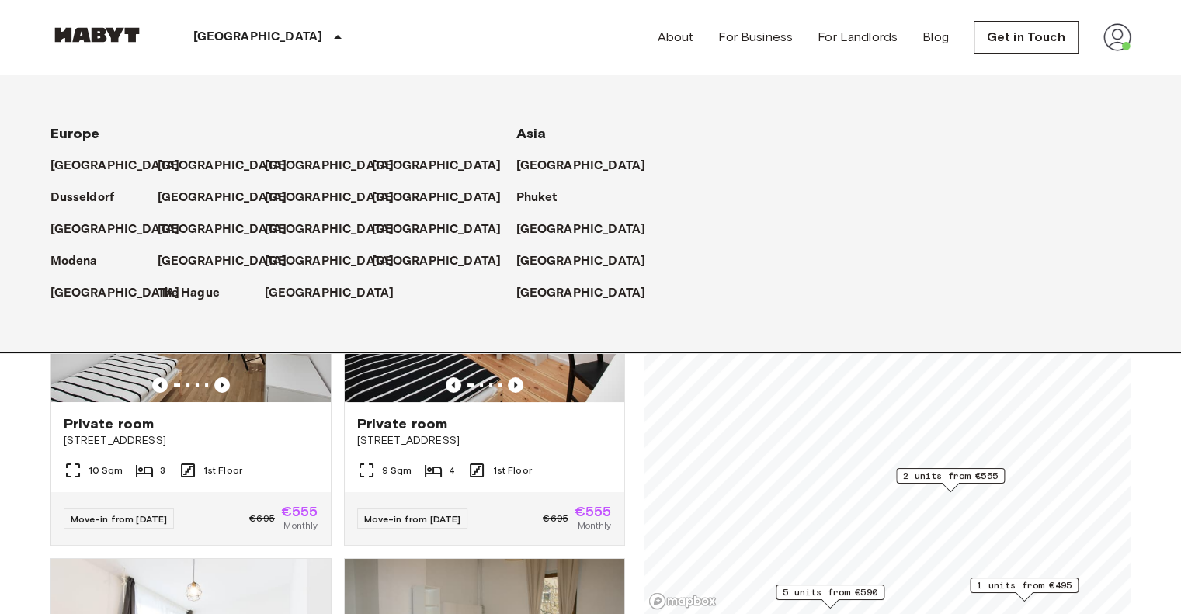
drag, startPoint x: 944, startPoint y: 444, endPoint x: 907, endPoint y: 636, distance: 195.2
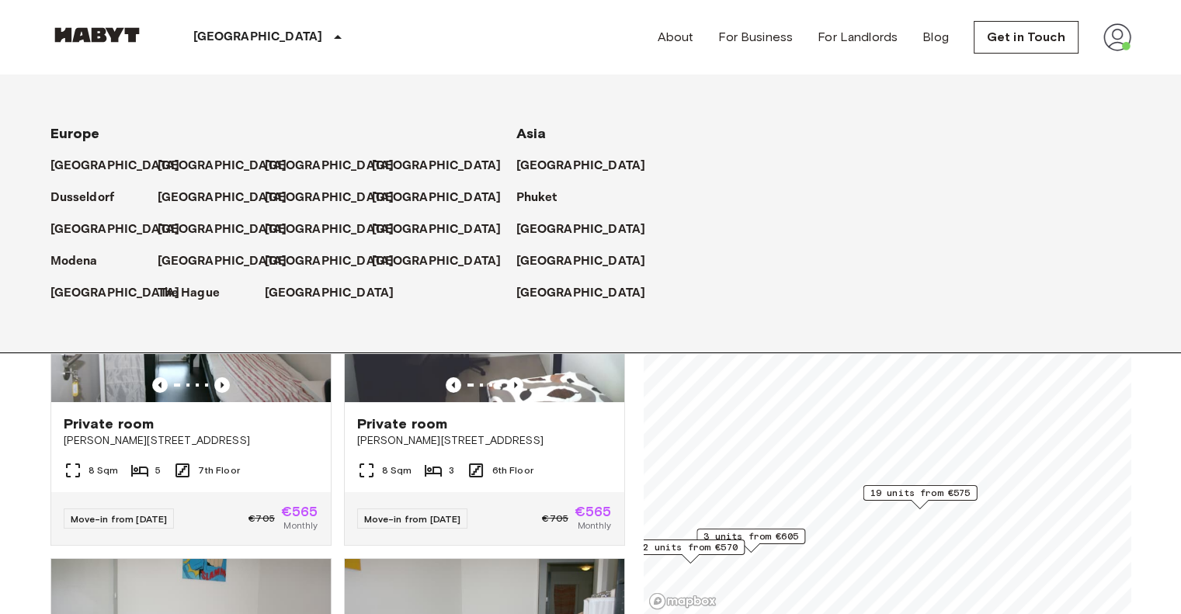
click at [942, 491] on span "19 units from €575" at bounding box center [919, 493] width 100 height 14
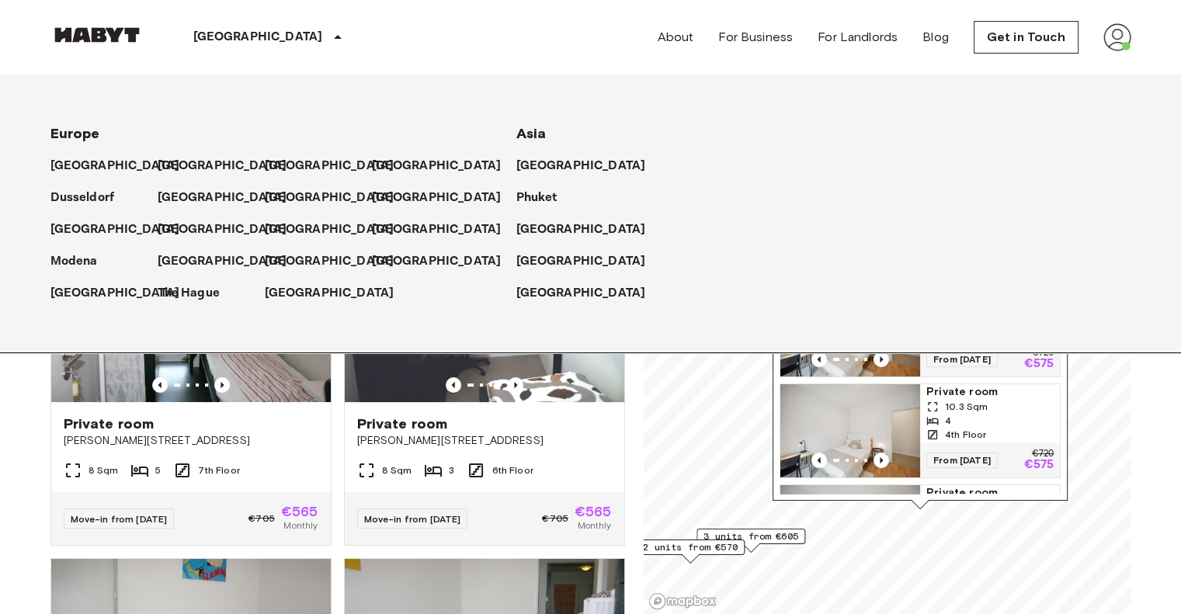
scroll to position [78, 0]
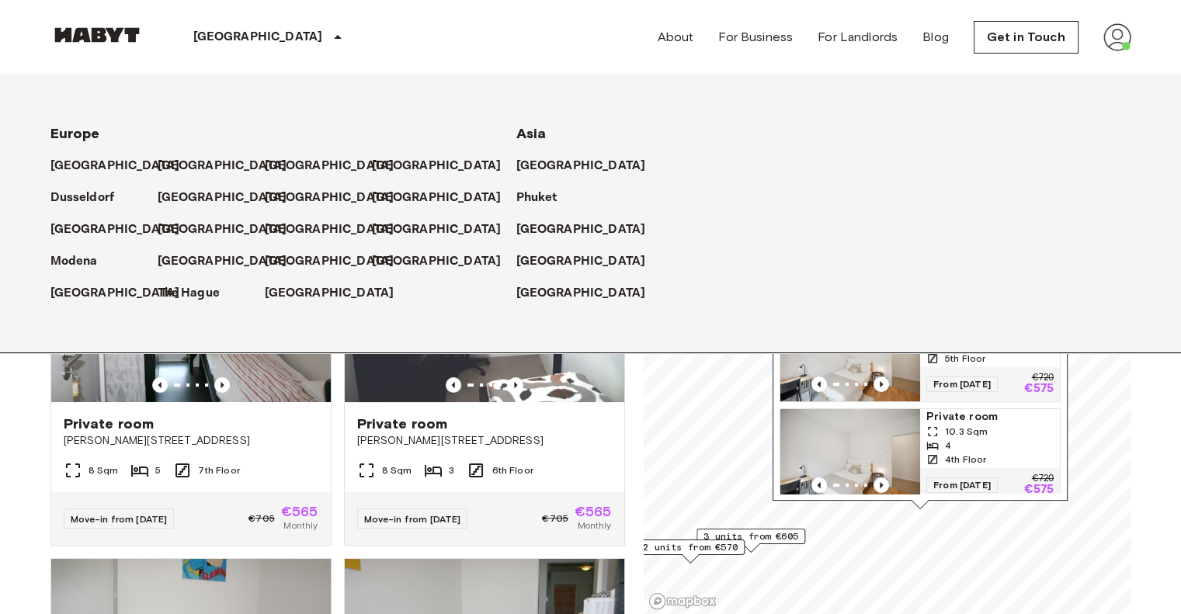
click at [955, 432] on span "10.3 Sqm" at bounding box center [966, 432] width 43 height 14
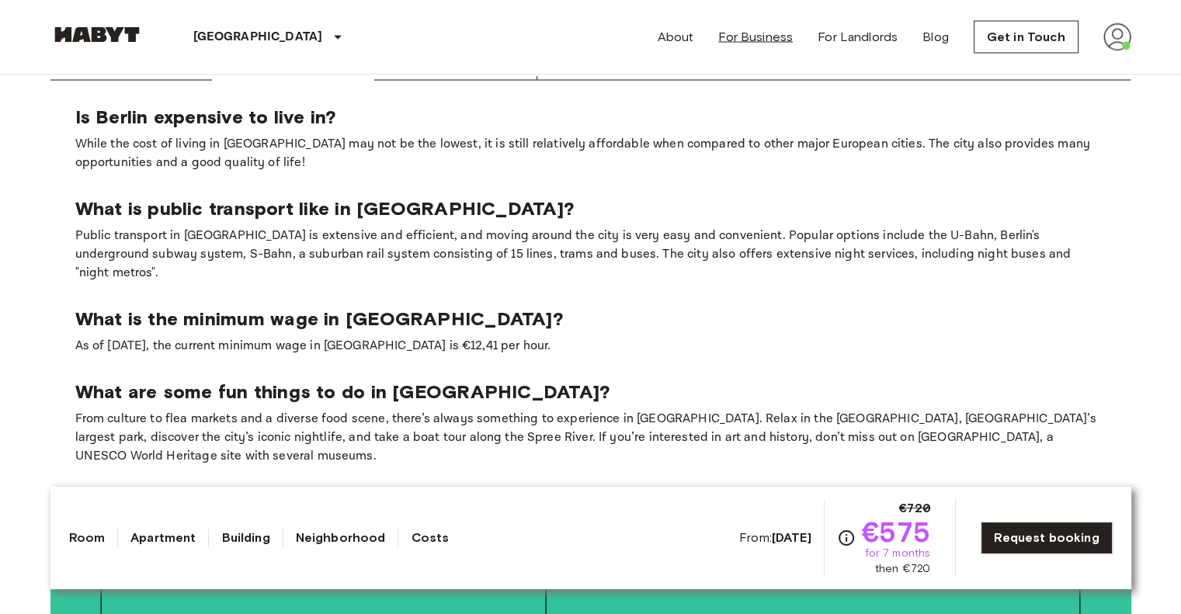
scroll to position [3260, 0]
